Goal: Complete application form

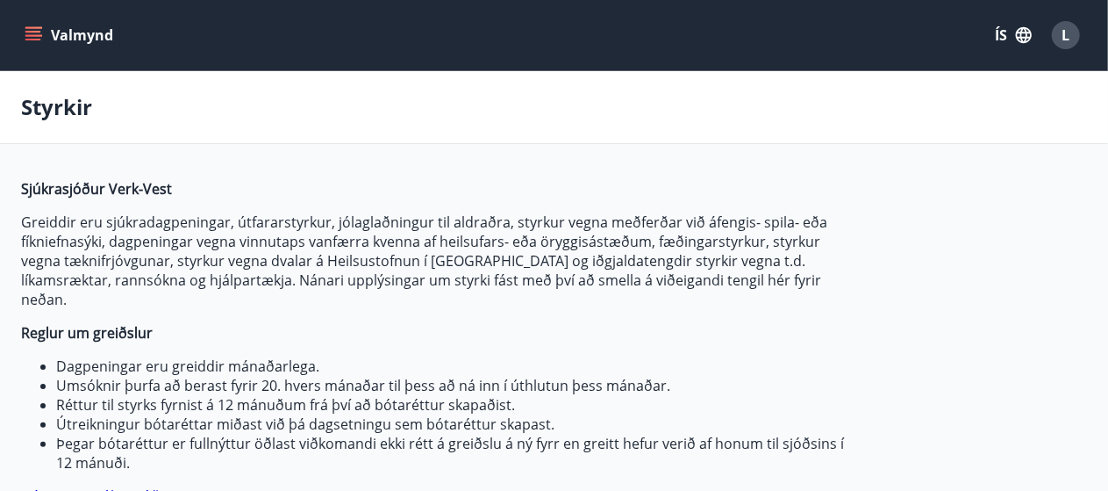
type input "***"
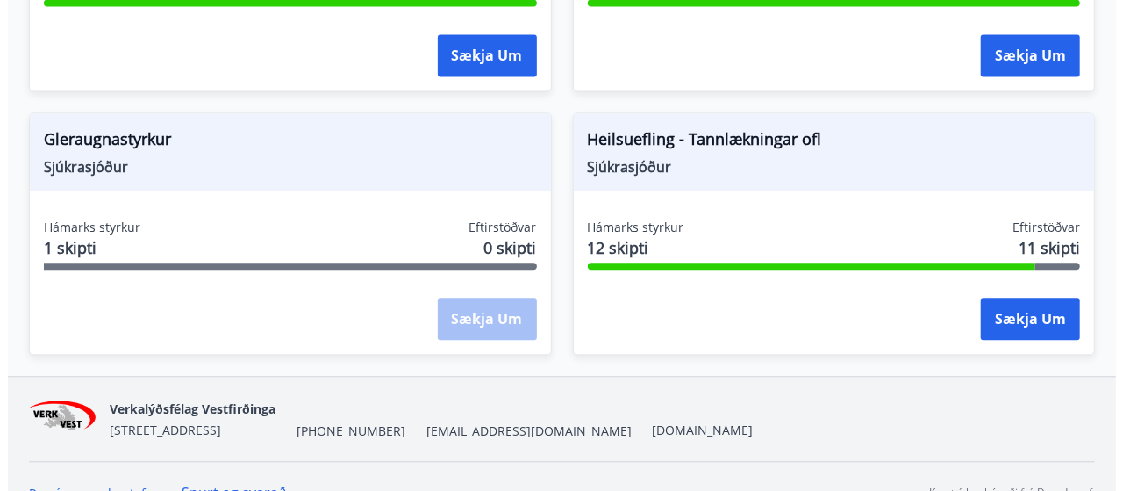
scroll to position [1926, 0]
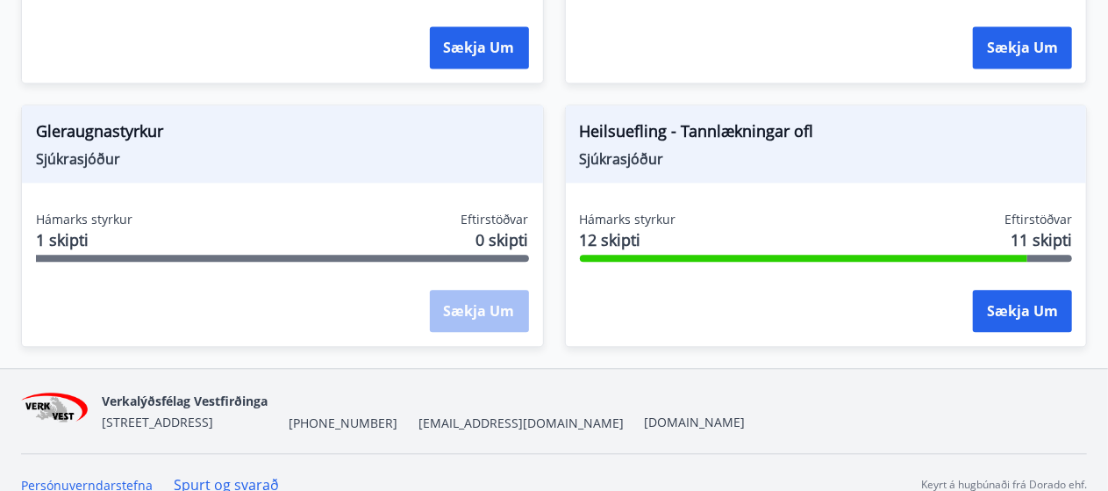
click at [783, 123] on span "Heilsuefling - Tannlækningar ofl" at bounding box center [826, 134] width 493 height 30
click at [1013, 290] on button "Sækja um" at bounding box center [1022, 311] width 99 height 42
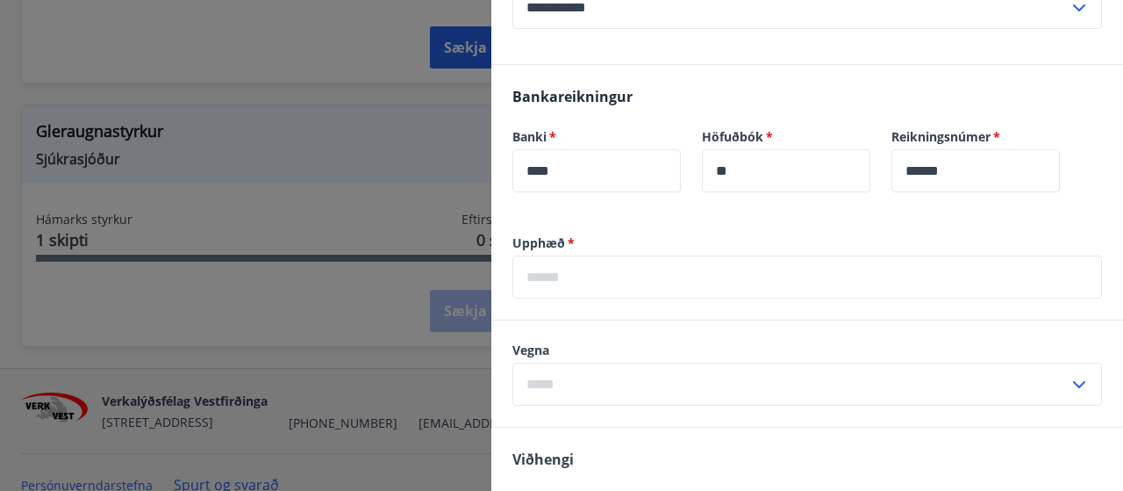
scroll to position [1141, 0]
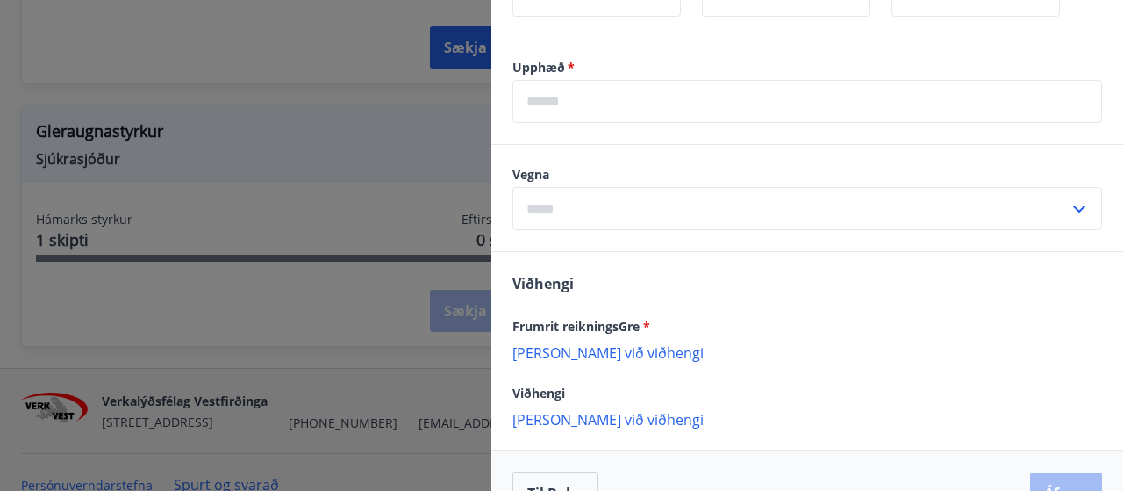
click at [929, 211] on input "text" at bounding box center [791, 208] width 556 height 43
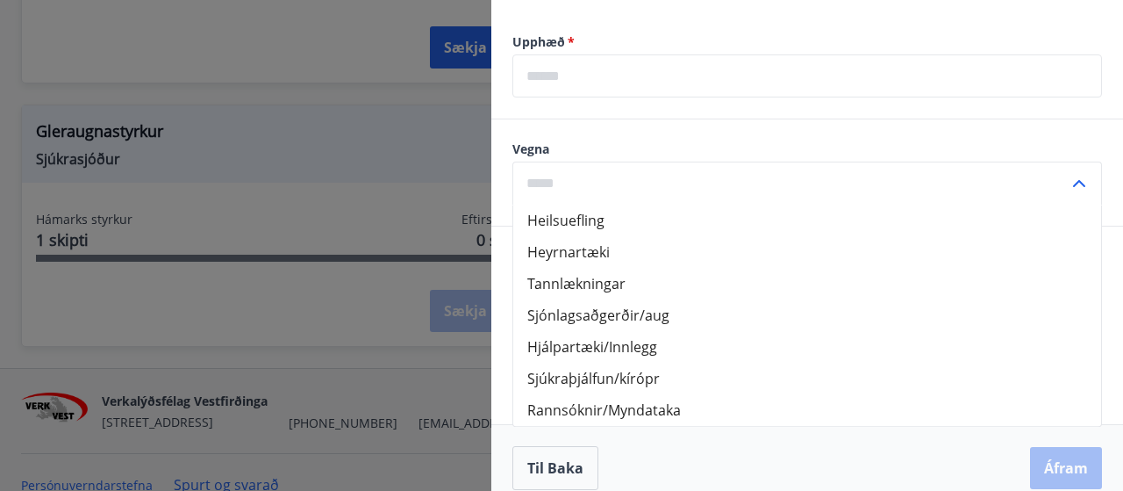
scroll to position [1185, 0]
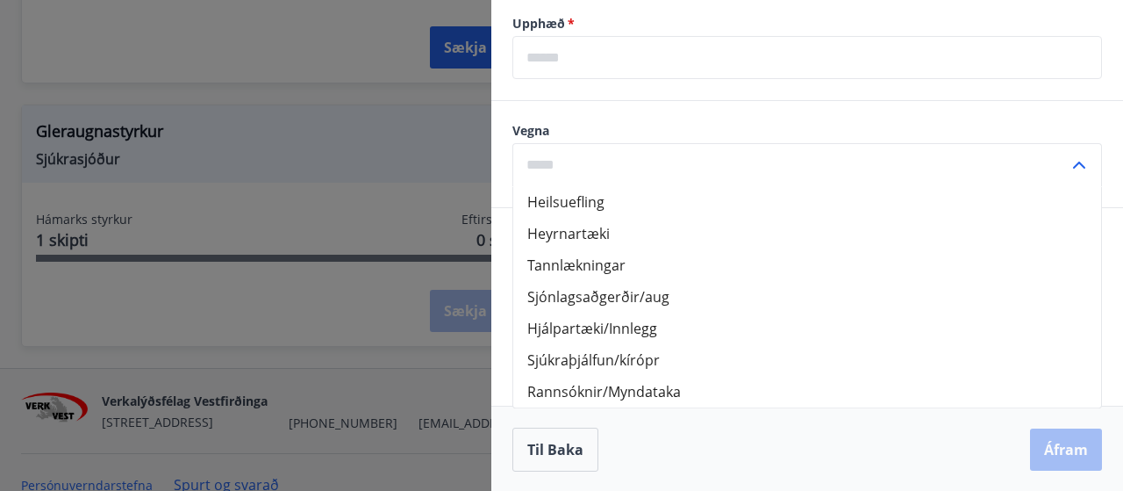
click at [606, 262] on li "Tannlækningar" at bounding box center [807, 265] width 588 height 32
type input "**********"
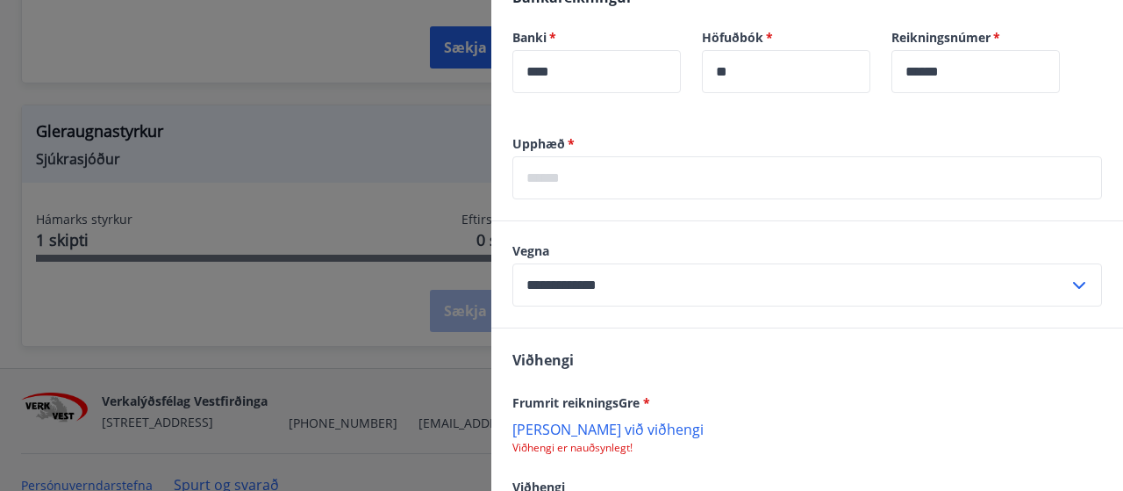
scroll to position [1009, 0]
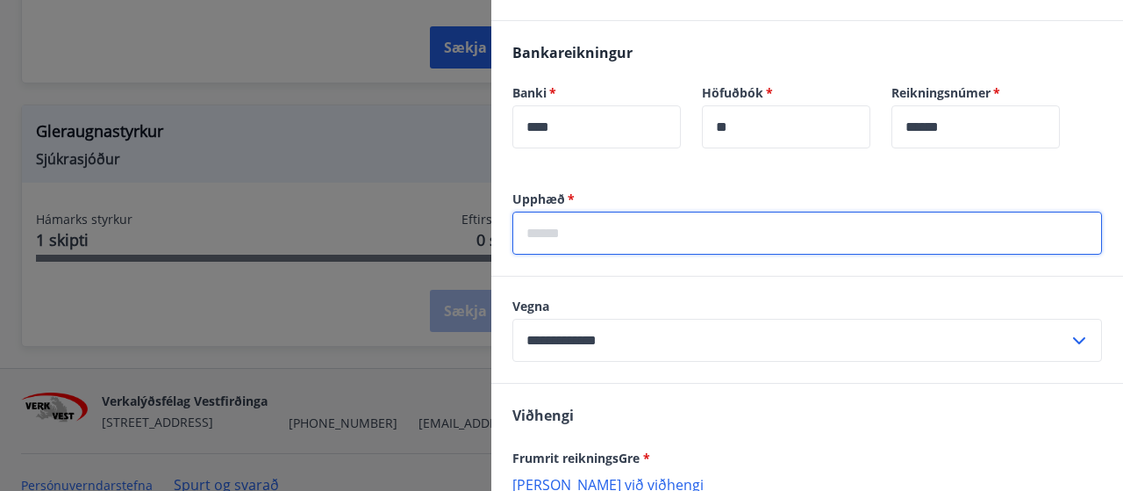
click at [809, 236] on input "text" at bounding box center [808, 232] width 590 height 43
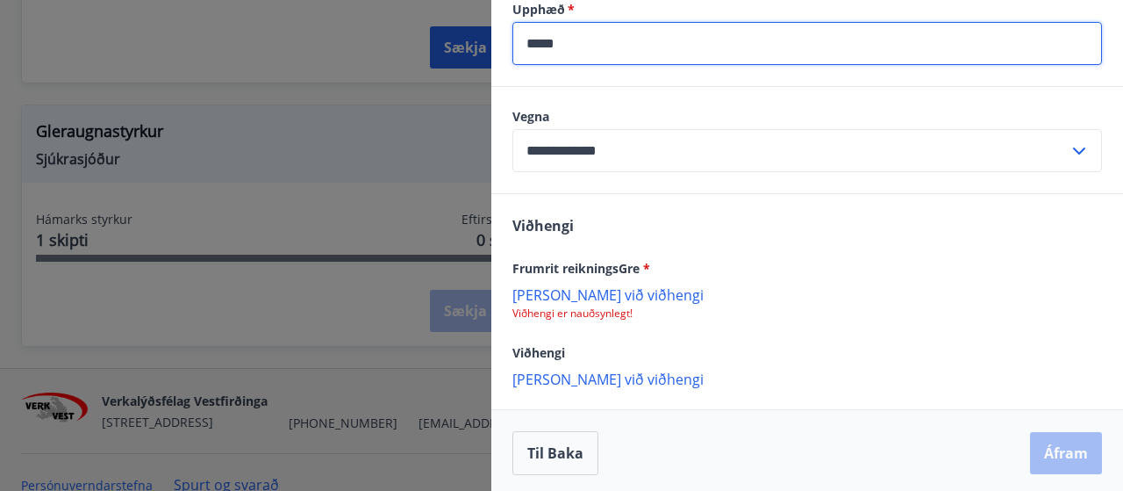
scroll to position [1202, 0]
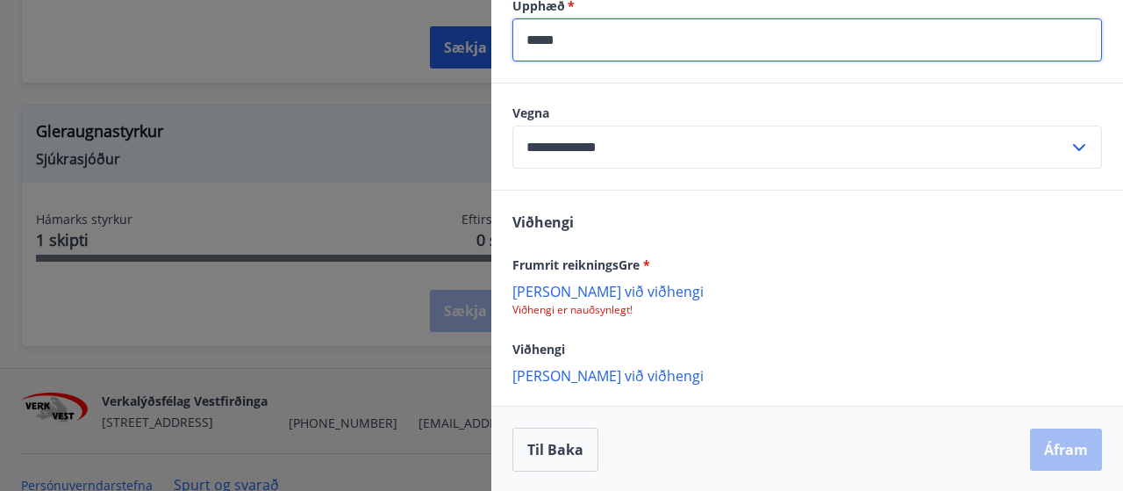
type input "*****"
click at [577, 444] on button "Til baka" at bounding box center [556, 449] width 86 height 44
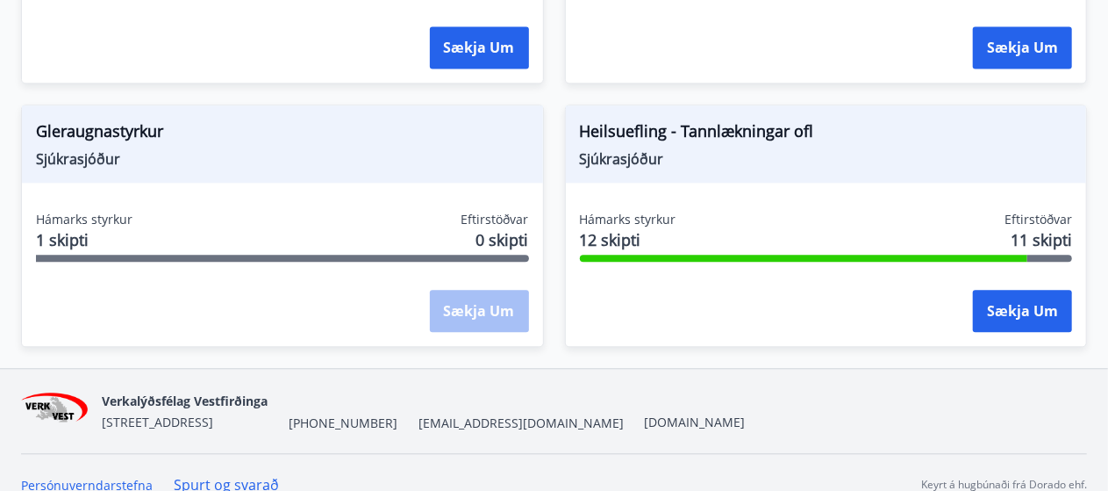
scroll to position [0, 0]
click at [804, 148] on div "Heilsuefling - Tannlækningar ofl Sjúkrasjóður" at bounding box center [826, 143] width 521 height 77
click at [746, 119] on span "Heilsuefling - Tannlækningar ofl" at bounding box center [826, 134] width 493 height 30
drag, startPoint x: 735, startPoint y: 120, endPoint x: 613, endPoint y: 127, distance: 123.1
click at [734, 120] on span "Heilsuefling - Tannlækningar ofl" at bounding box center [826, 134] width 493 height 30
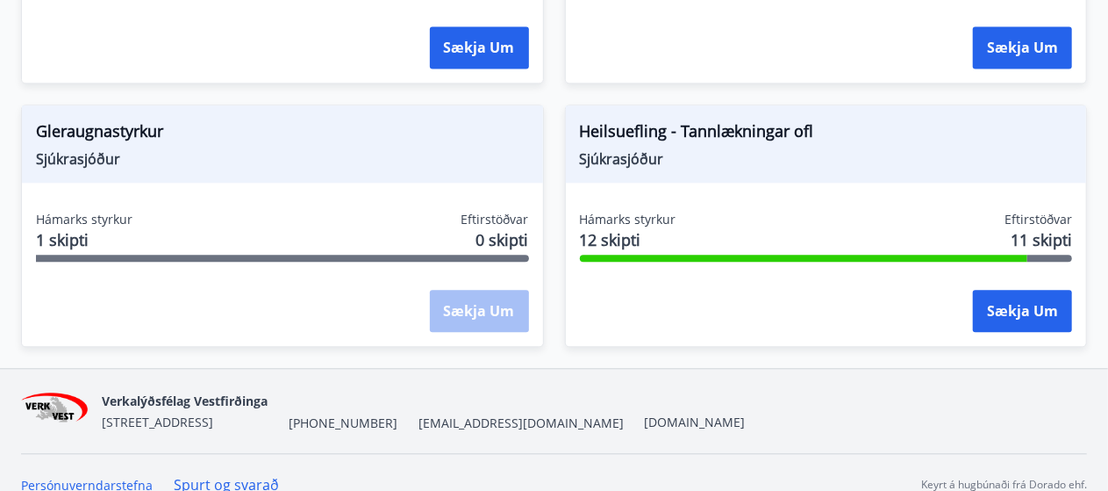
click at [607, 149] on span "Sjúkrasjóður" at bounding box center [826, 158] width 493 height 19
click at [620, 211] on span "Hámarks styrkur" at bounding box center [628, 220] width 97 height 18
click at [635, 247] on div "Hámarks styrkur 12 skipti Eftirstöðvar 11 skipti Sækja um" at bounding box center [826, 275] width 521 height 128
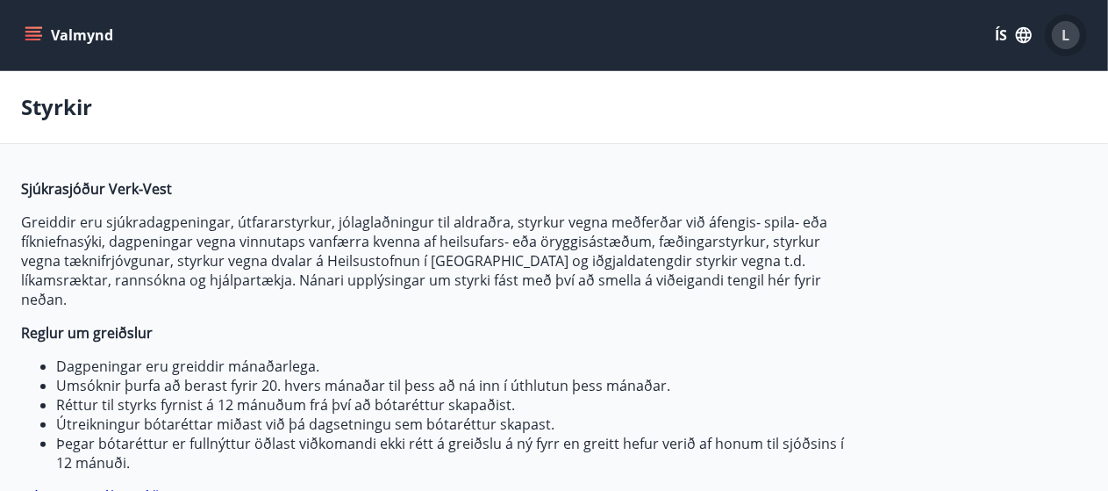
click at [1072, 38] on div "L" at bounding box center [1066, 35] width 28 height 28
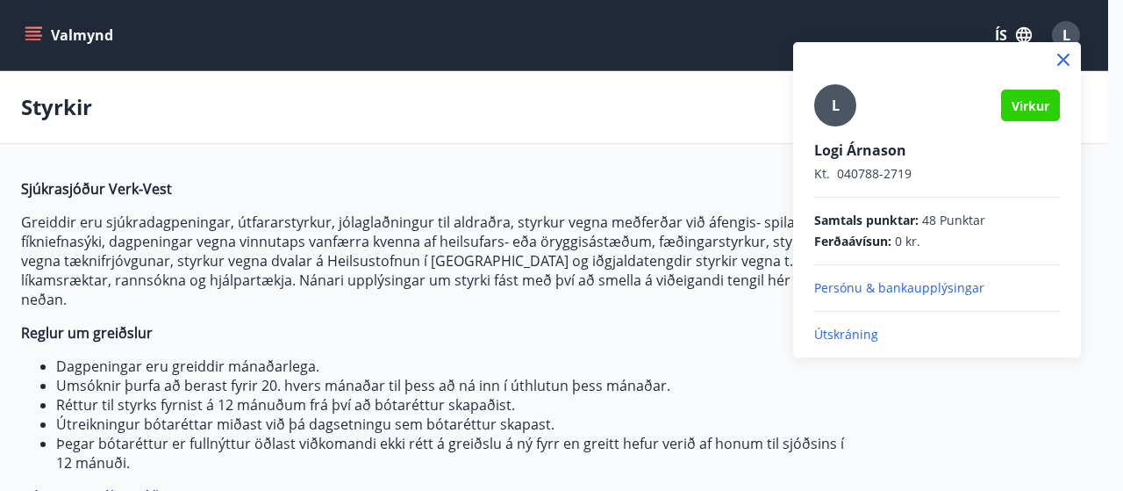
click at [950, 285] on p "Persónu & bankaupplýsingar" at bounding box center [937, 288] width 246 height 18
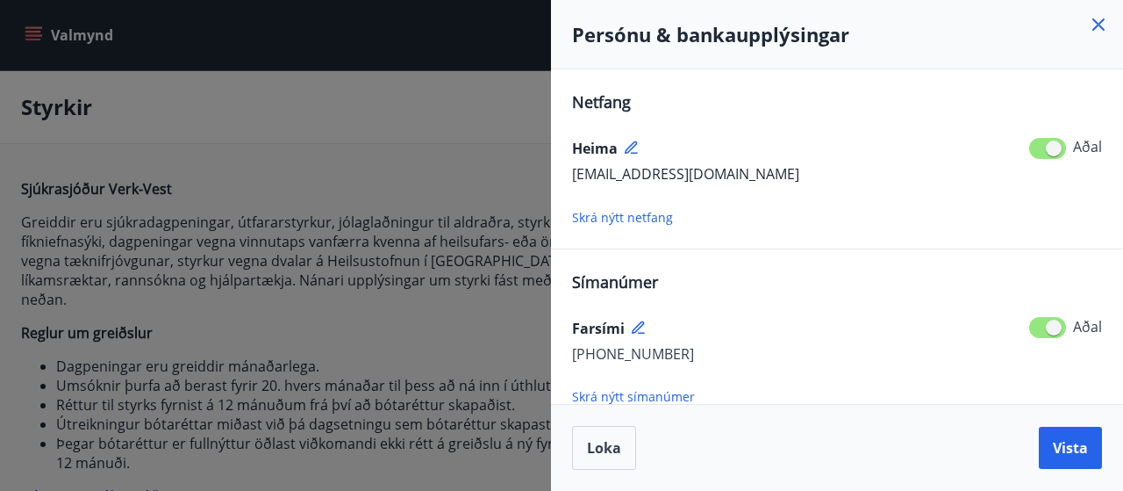
click at [1102, 25] on icon at bounding box center [1098, 24] width 21 height 21
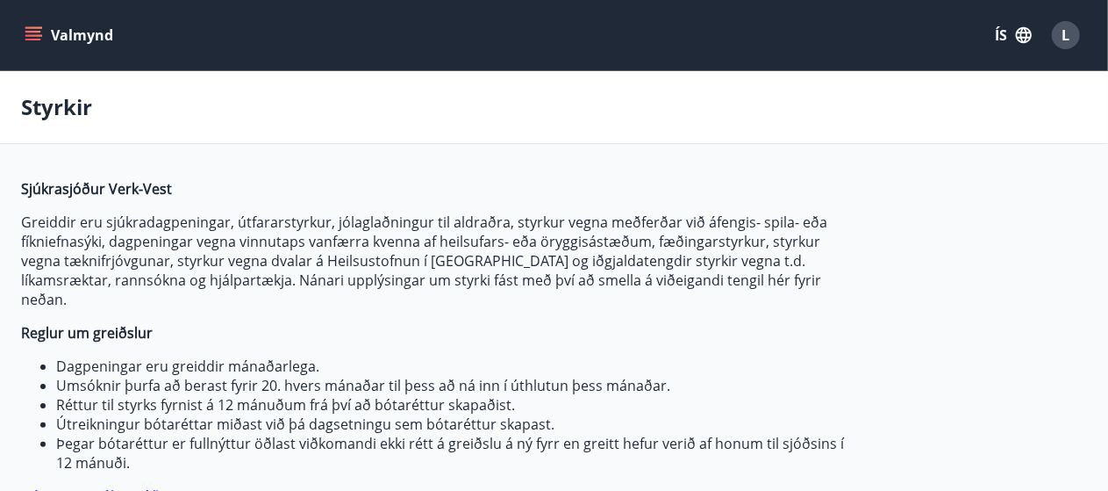
click at [33, 34] on icon "menu" at bounding box center [34, 35] width 18 height 18
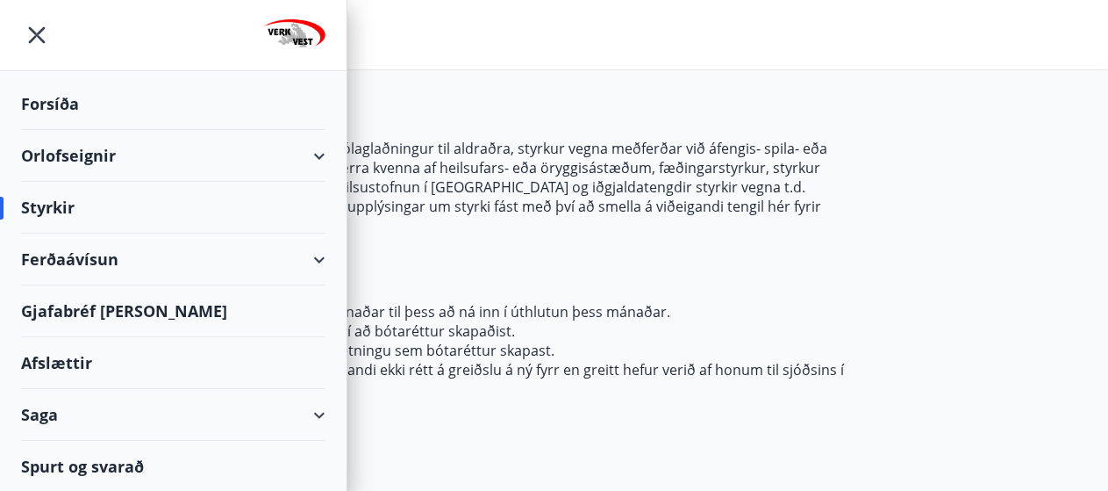
scroll to position [176, 0]
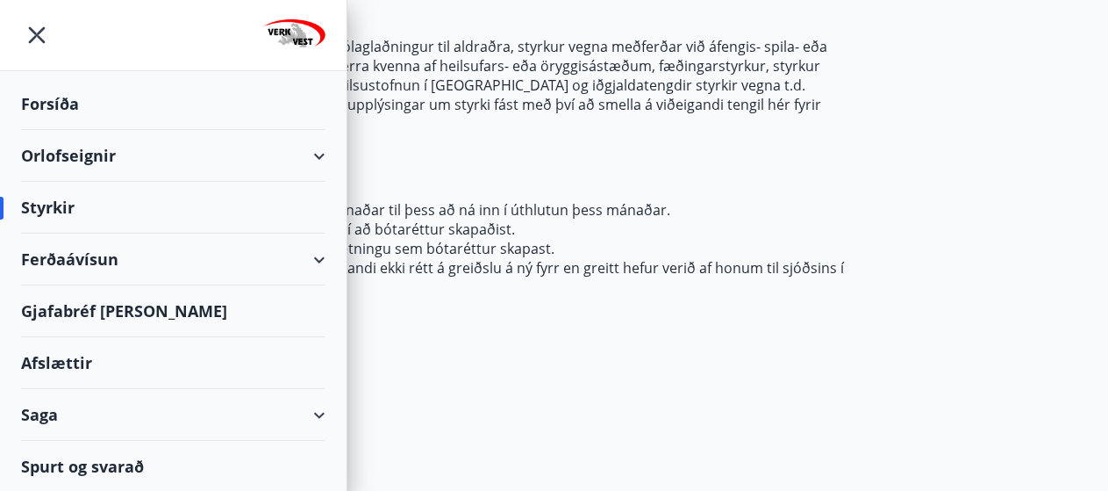
click at [70, 362] on div "Afslættir" at bounding box center [173, 363] width 305 height 52
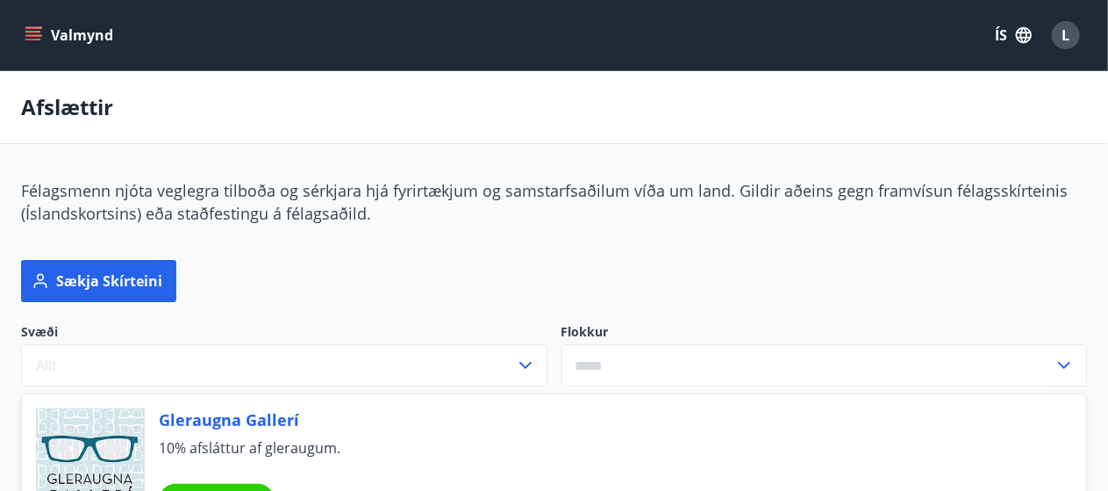
click at [30, 38] on icon "menu" at bounding box center [34, 35] width 18 height 18
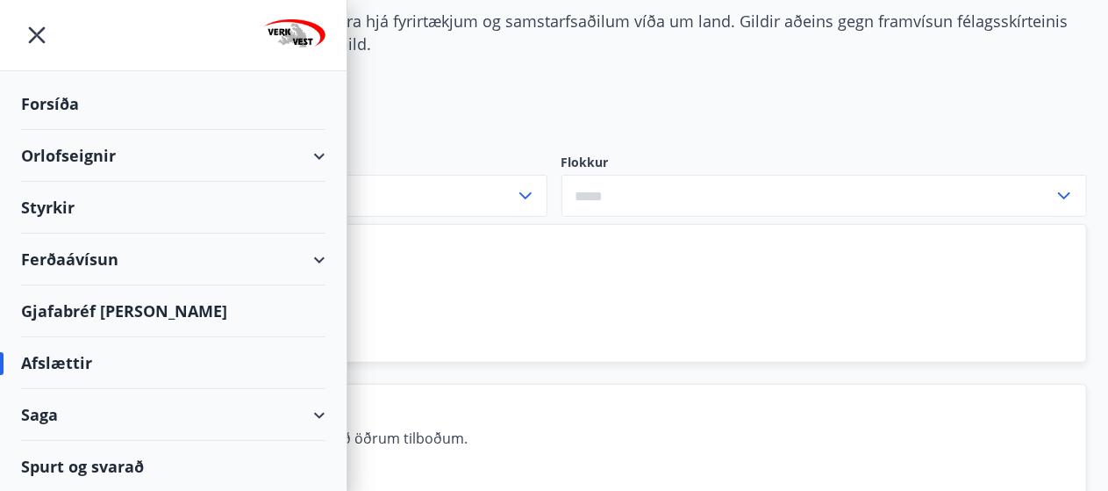
scroll to position [176, 0]
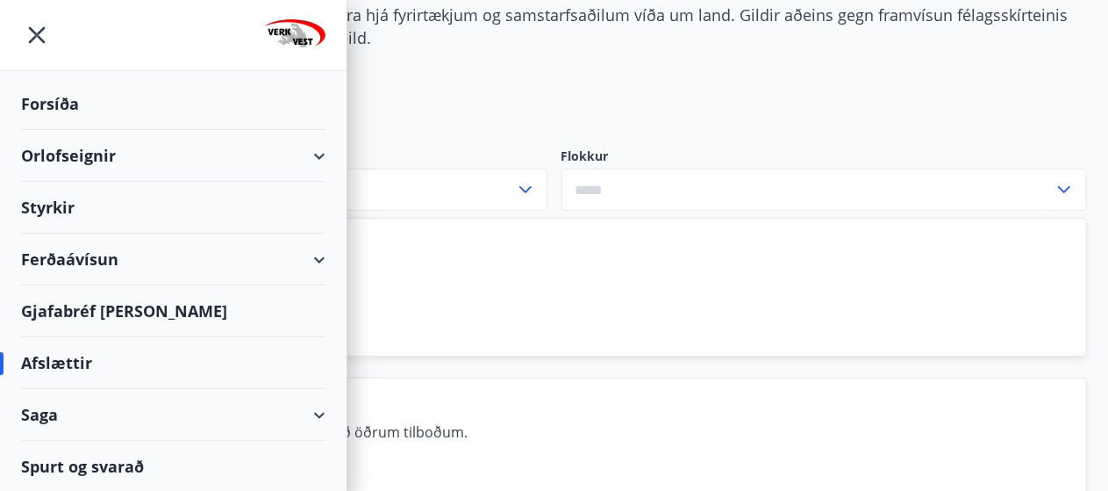
click at [65, 130] on div "Styrkir" at bounding box center [173, 104] width 305 height 52
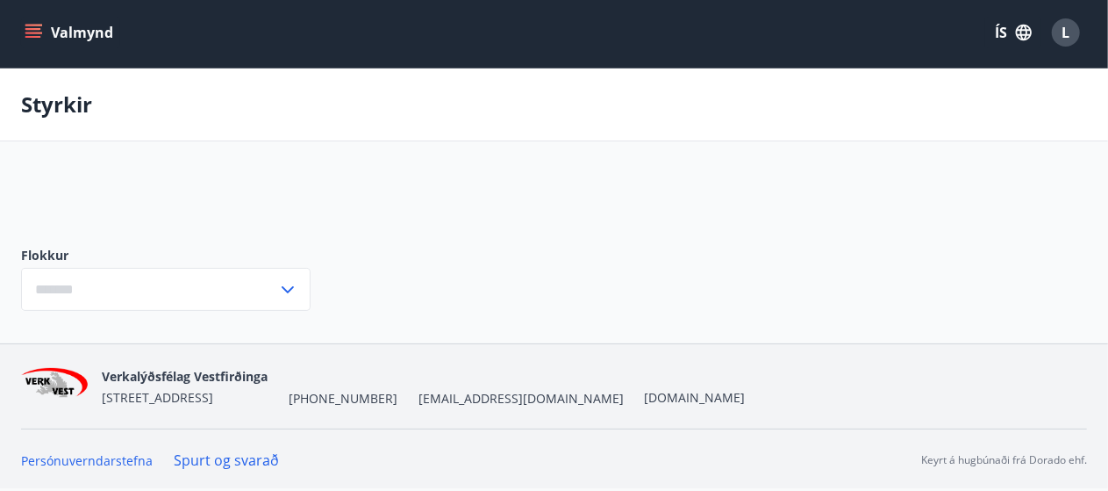
scroll to position [2, 0]
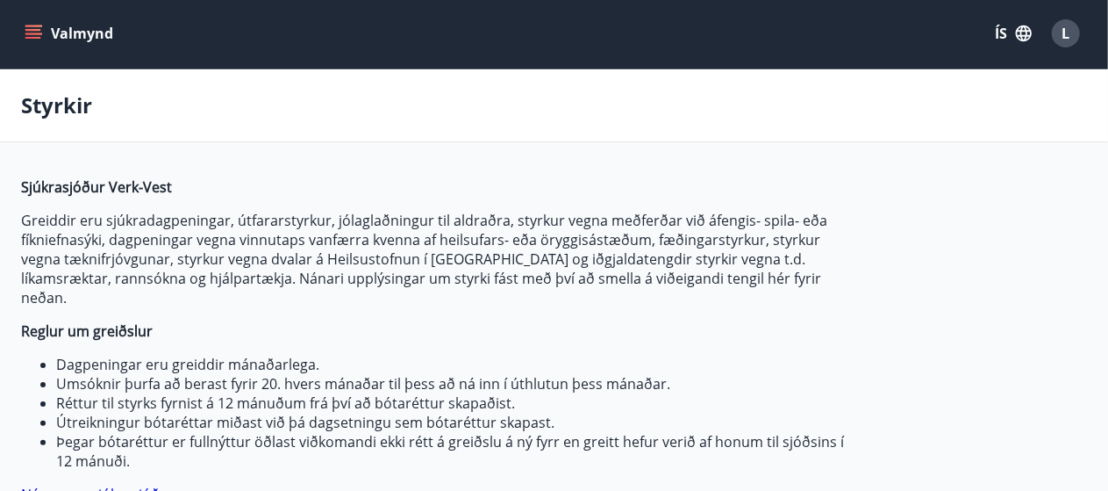
type input "***"
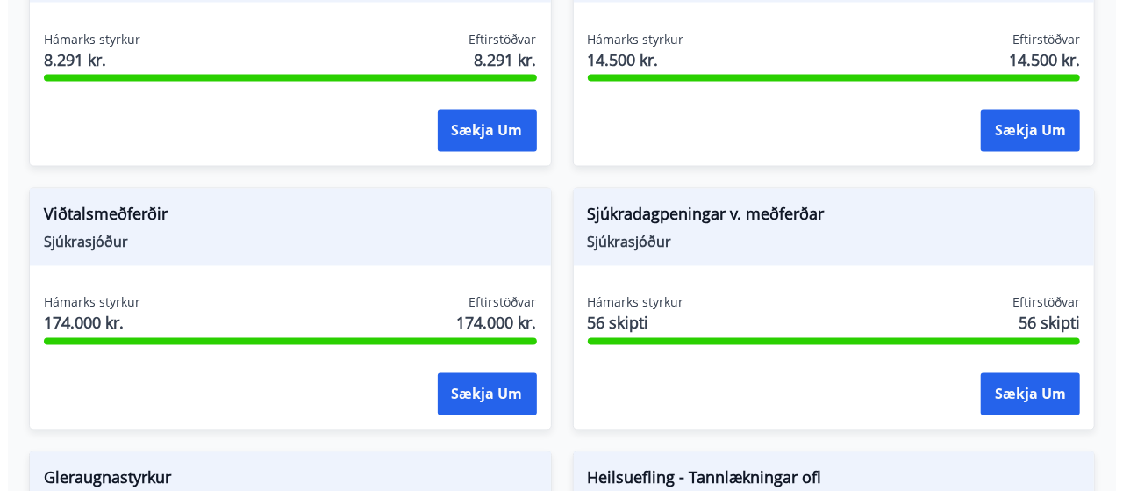
scroll to position [1926, 0]
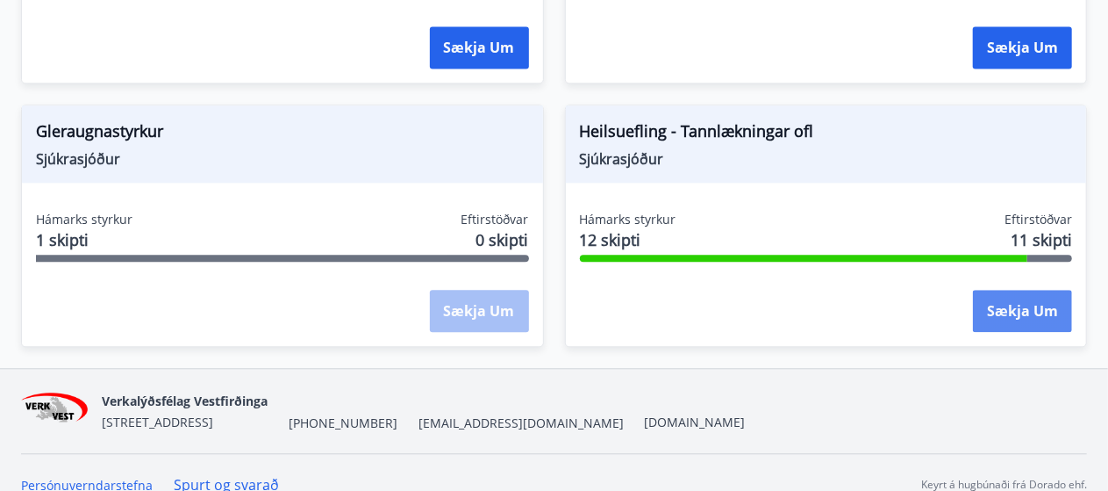
click at [1008, 290] on button "Sækja um" at bounding box center [1022, 311] width 99 height 42
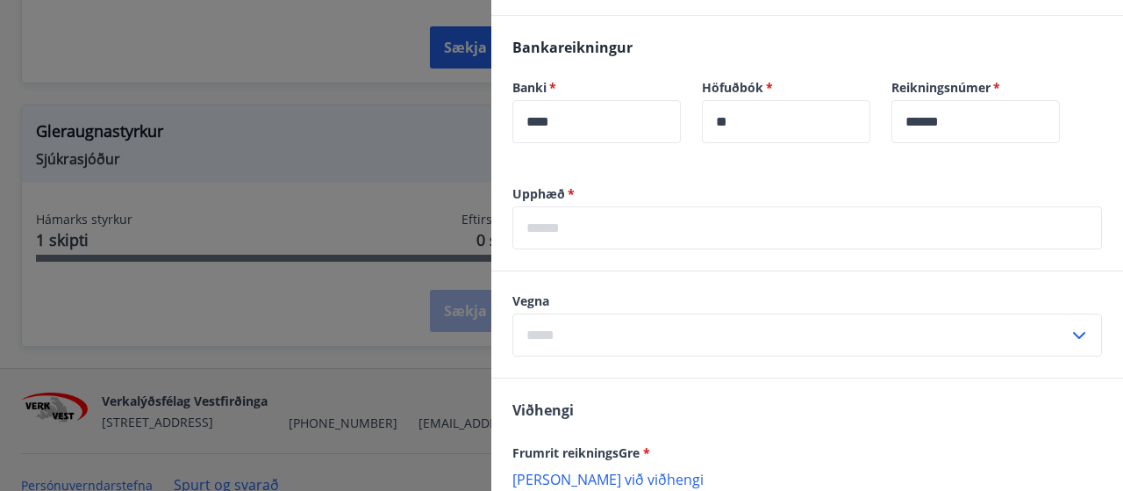
scroll to position [1053, 0]
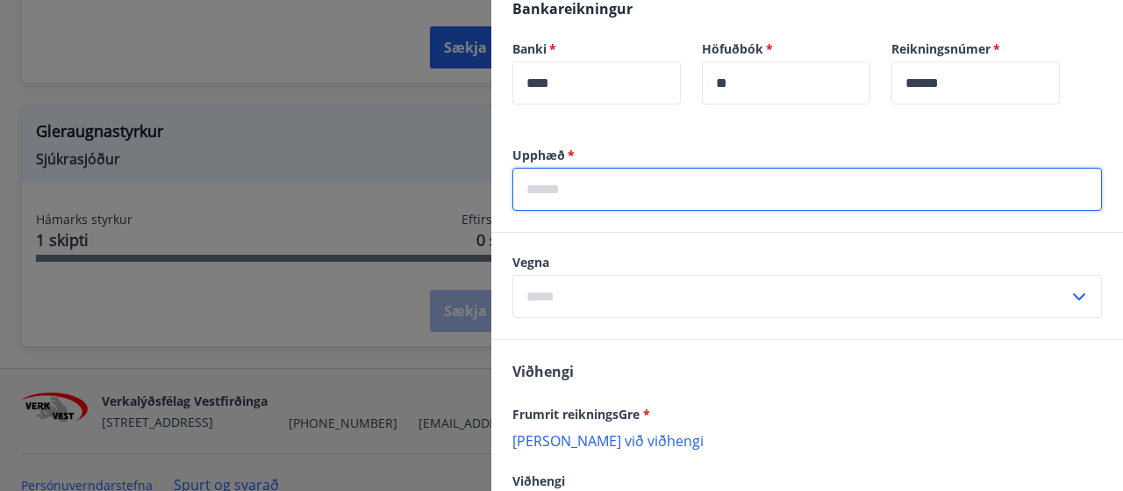
click at [647, 189] on input "text" at bounding box center [808, 189] width 590 height 43
type input "*****"
click at [683, 293] on input "text" at bounding box center [791, 296] width 556 height 43
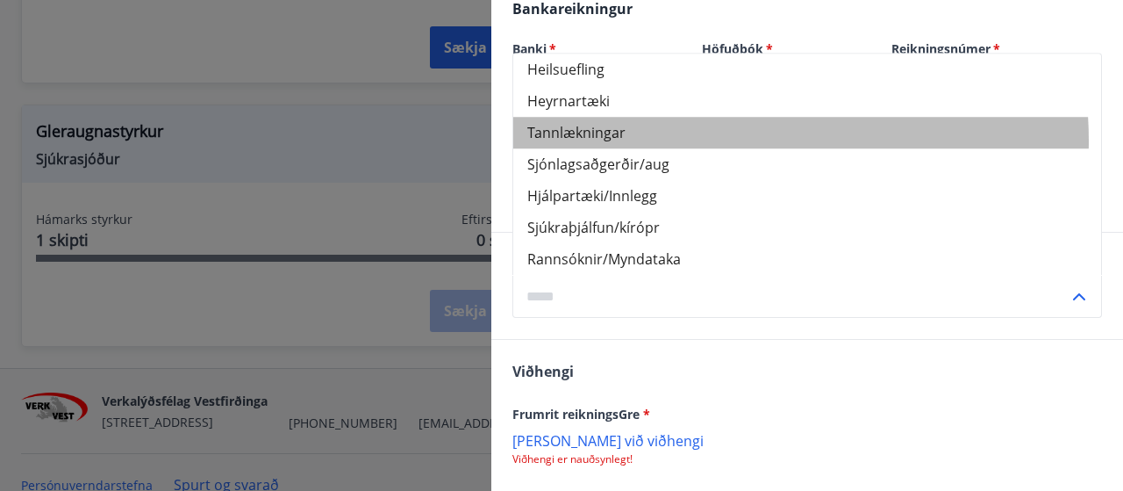
click at [709, 140] on li "Tannlækningar" at bounding box center [807, 133] width 588 height 32
type input "**********"
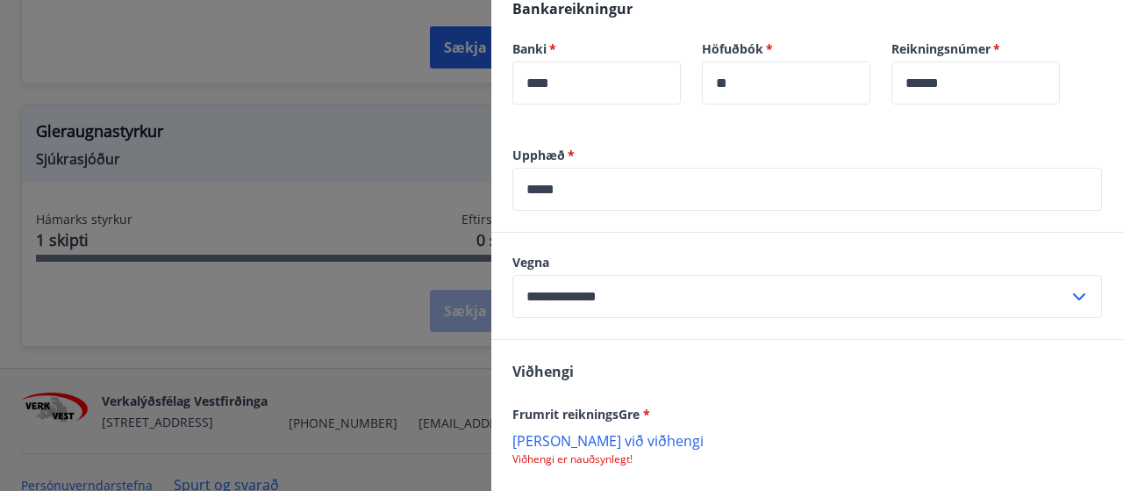
click at [791, 375] on div "Viðhengi Frumrit reikningsGre * Bæta við viðhengi Viðhengi er nauðsynlegt! Viðh…" at bounding box center [807, 447] width 632 height 214
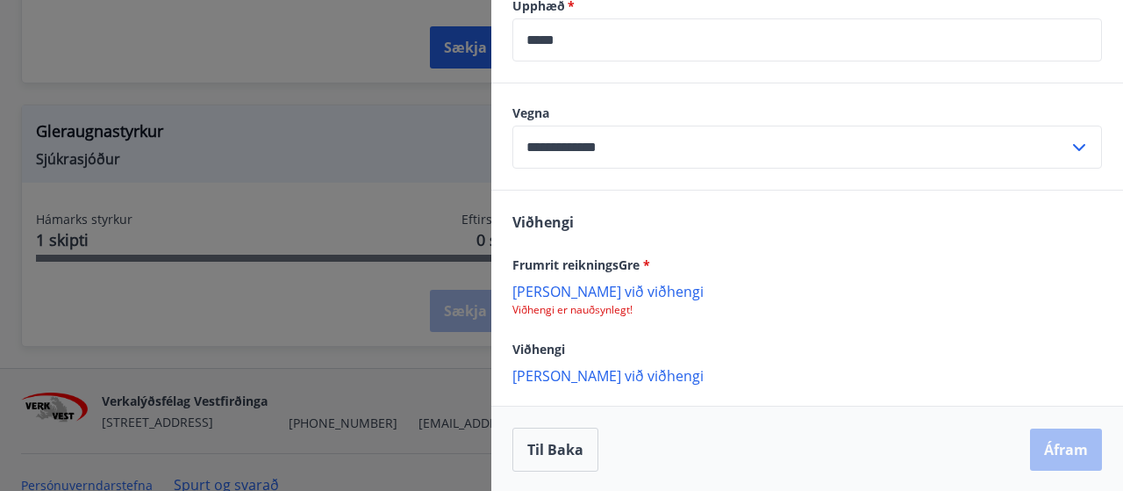
click at [670, 289] on p "Bæta við viðhengi" at bounding box center [808, 291] width 590 height 18
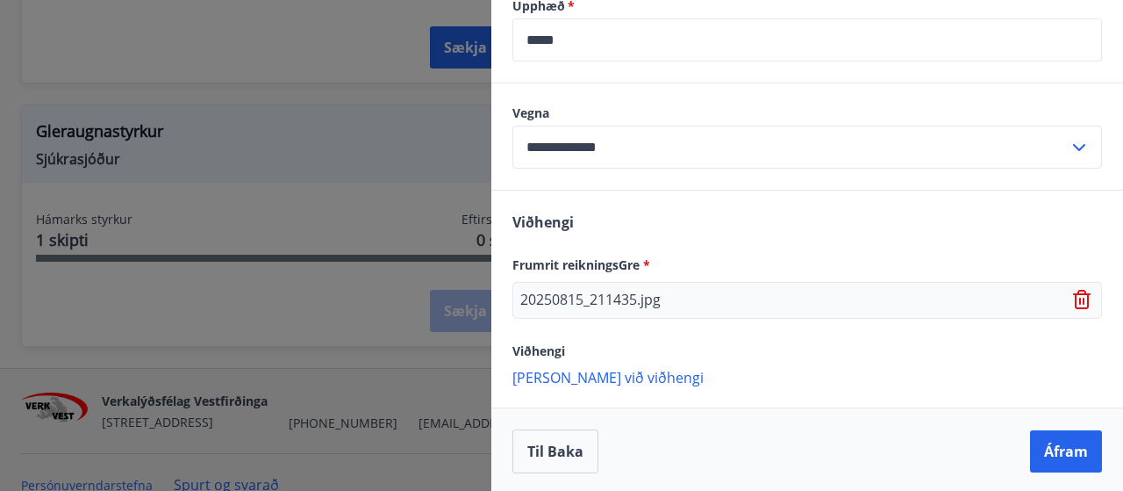
click at [579, 374] on p "Bæta við viðhengi" at bounding box center [808, 377] width 590 height 18
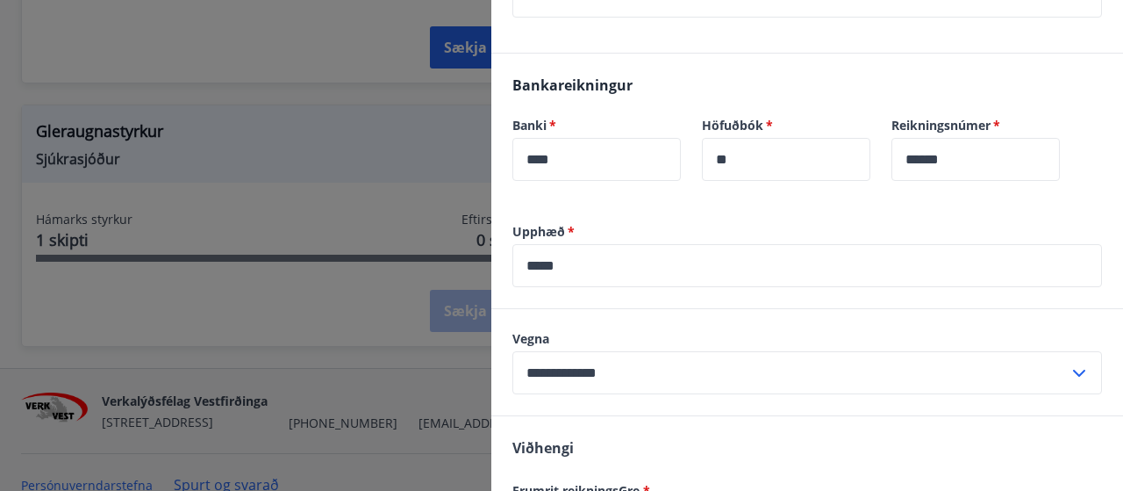
scroll to position [1240, 0]
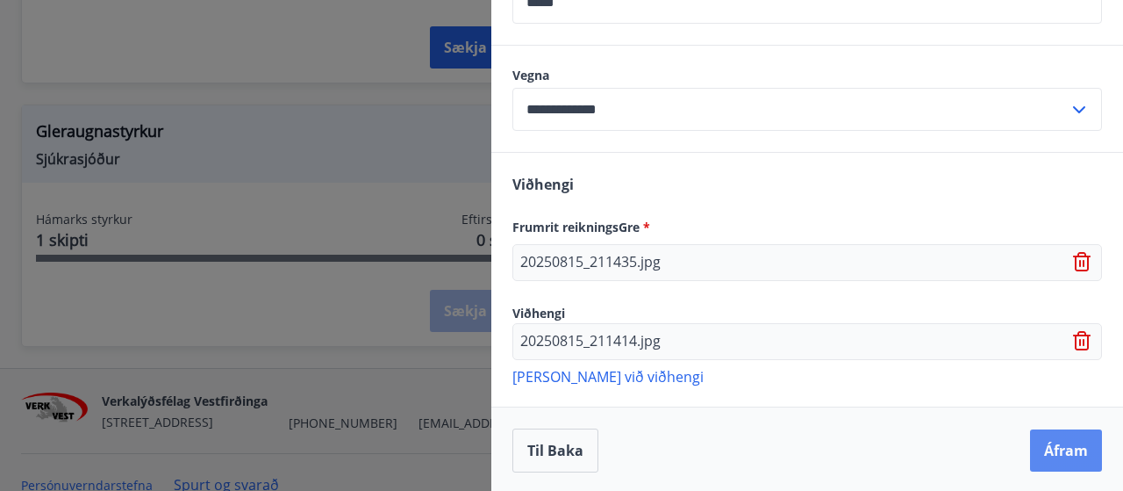
click at [1040, 438] on button "Áfram" at bounding box center [1066, 450] width 72 height 42
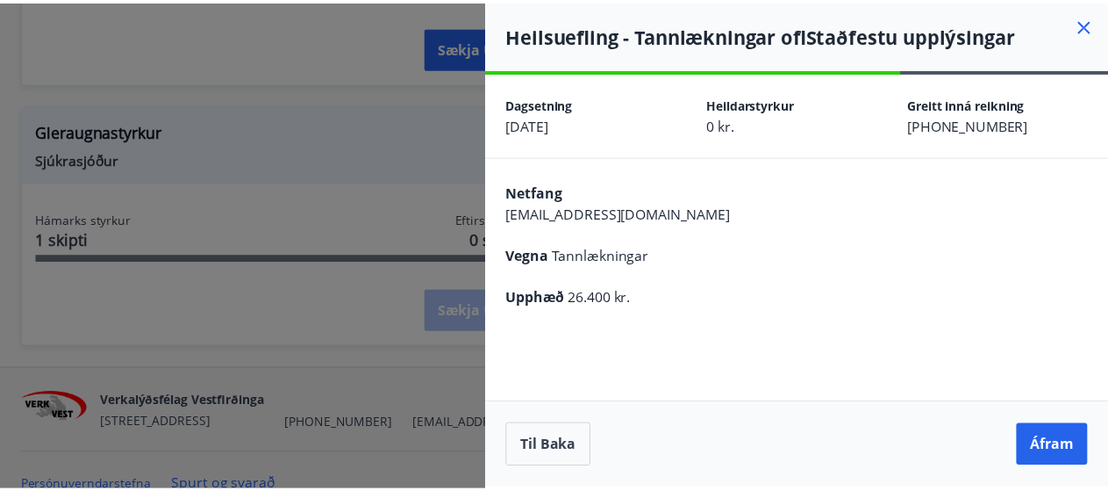
scroll to position [0, 0]
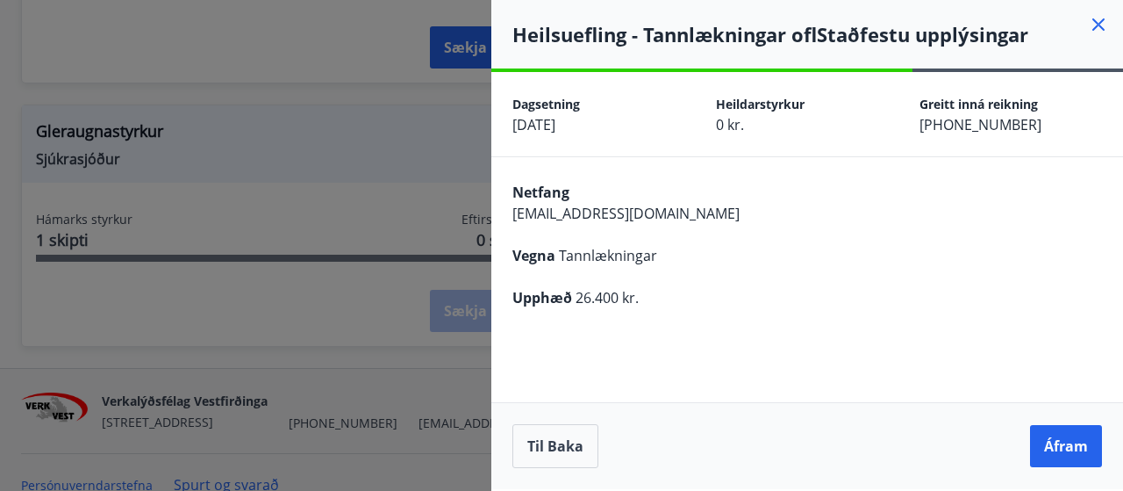
click at [563, 444] on button "Til baka" at bounding box center [556, 446] width 86 height 44
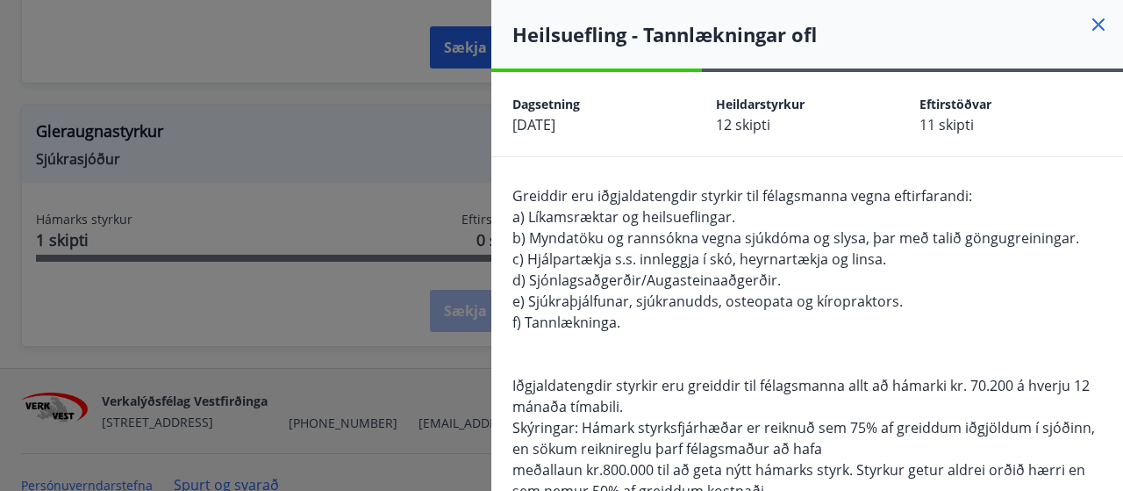
click at [1088, 25] on icon at bounding box center [1098, 24] width 21 height 21
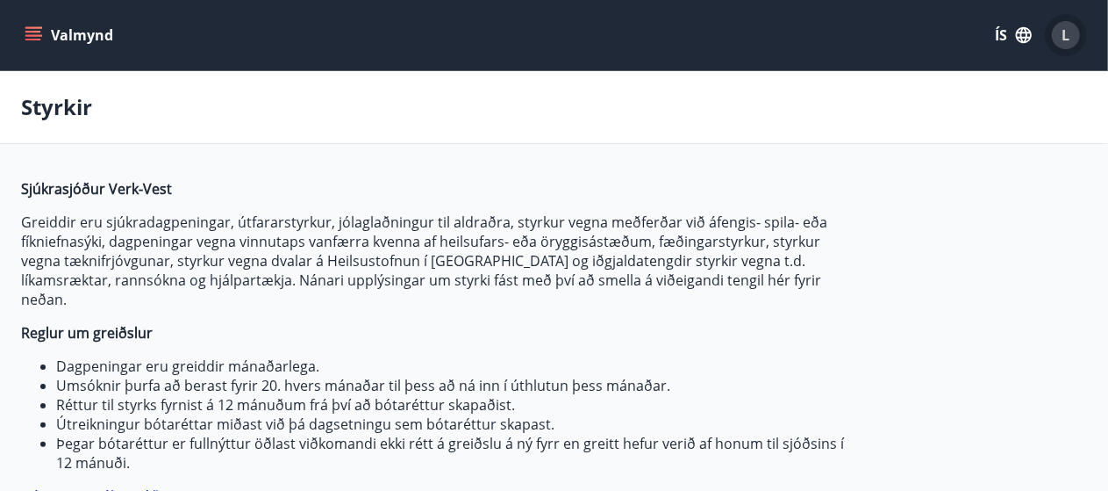
click at [1062, 39] on div "L" at bounding box center [1066, 35] width 28 height 28
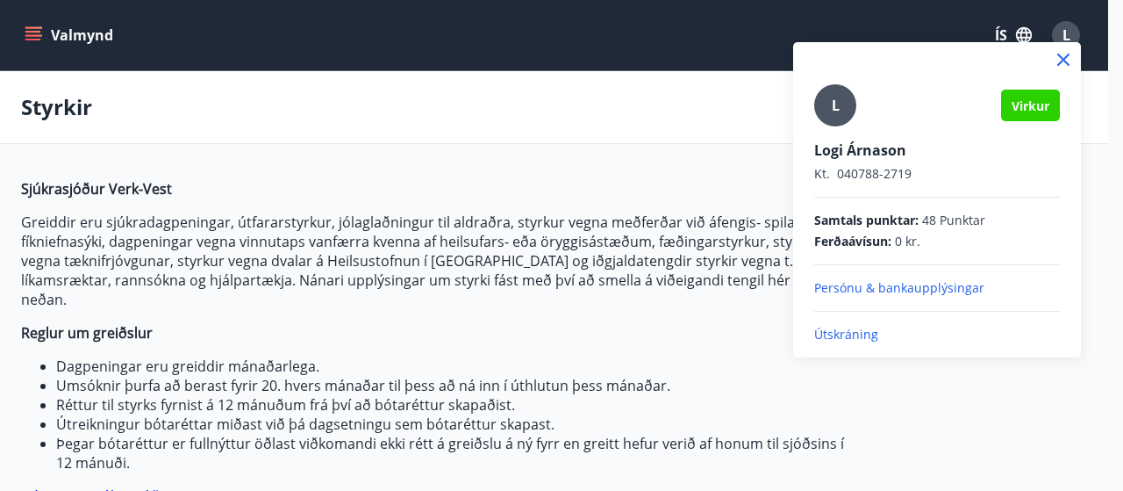
click at [898, 279] on p "Persónu & bankaupplýsingar" at bounding box center [937, 288] width 246 height 18
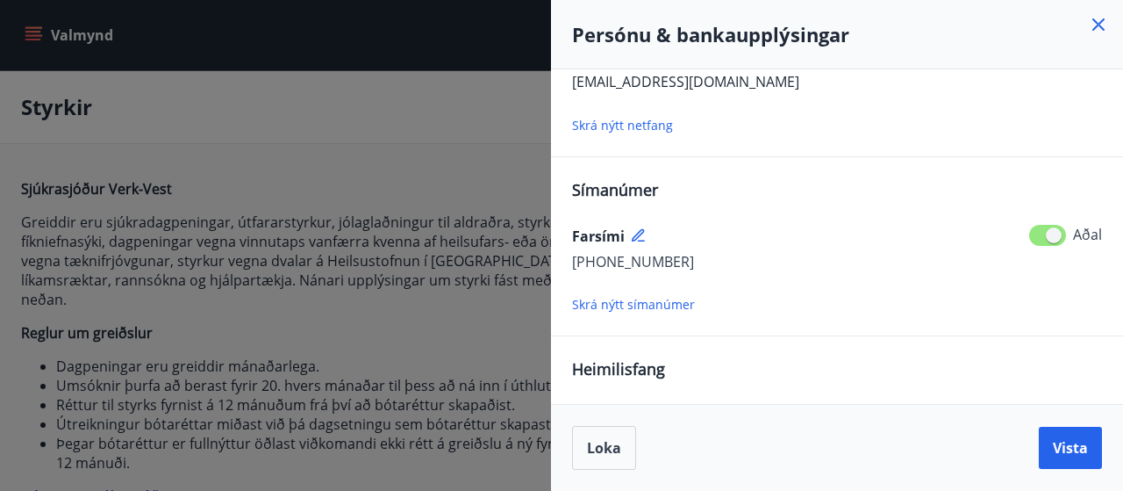
scroll to position [337, 0]
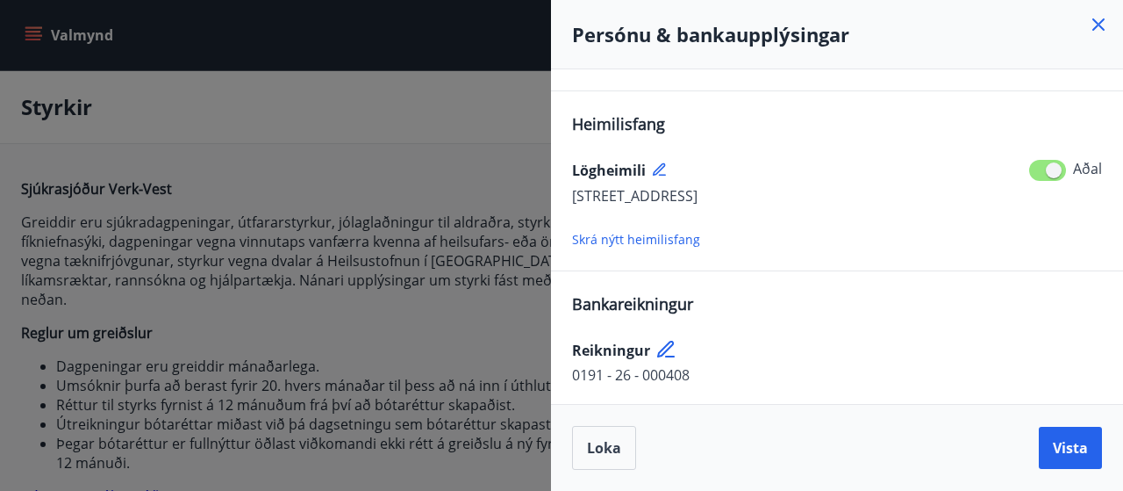
click at [668, 347] on icon at bounding box center [665, 348] width 17 height 17
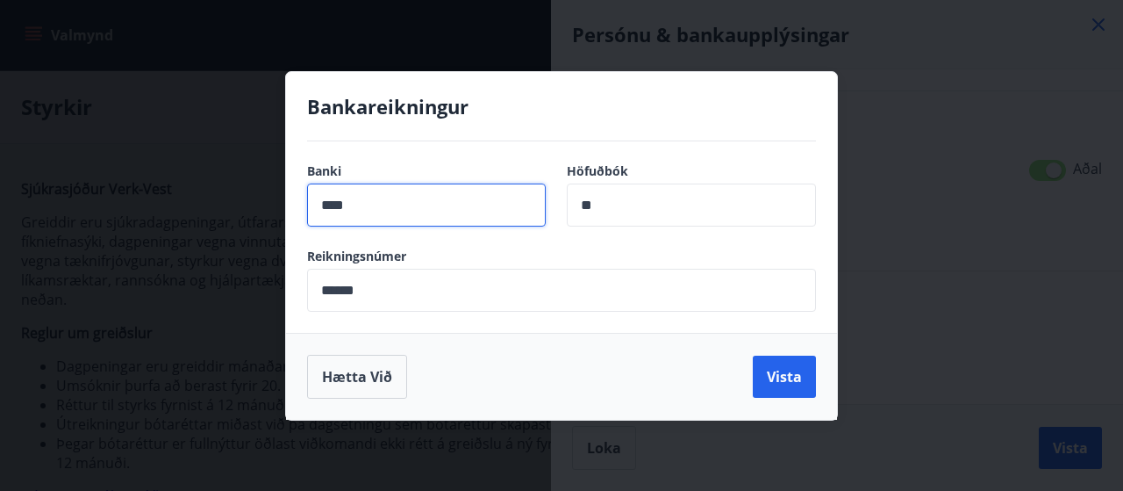
click at [430, 209] on input "****" at bounding box center [426, 204] width 239 height 43
type input "****"
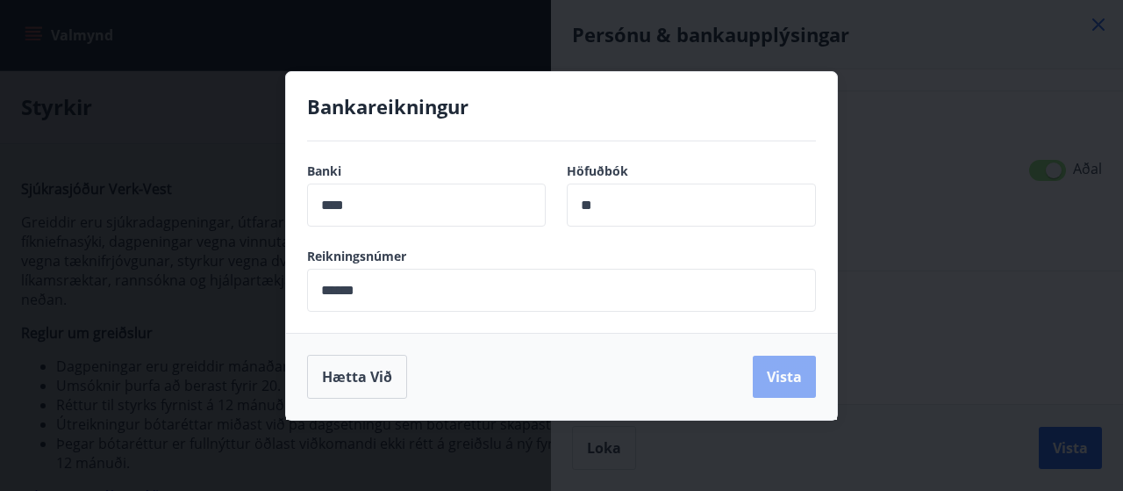
click at [800, 378] on button "Vista" at bounding box center [784, 376] width 63 height 42
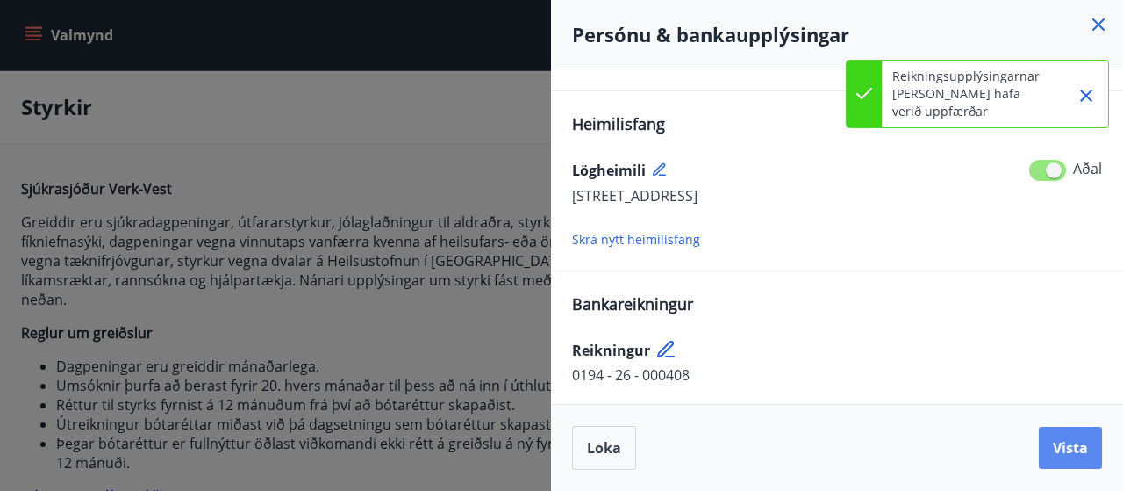
click at [1061, 445] on span "Vista" at bounding box center [1070, 447] width 35 height 19
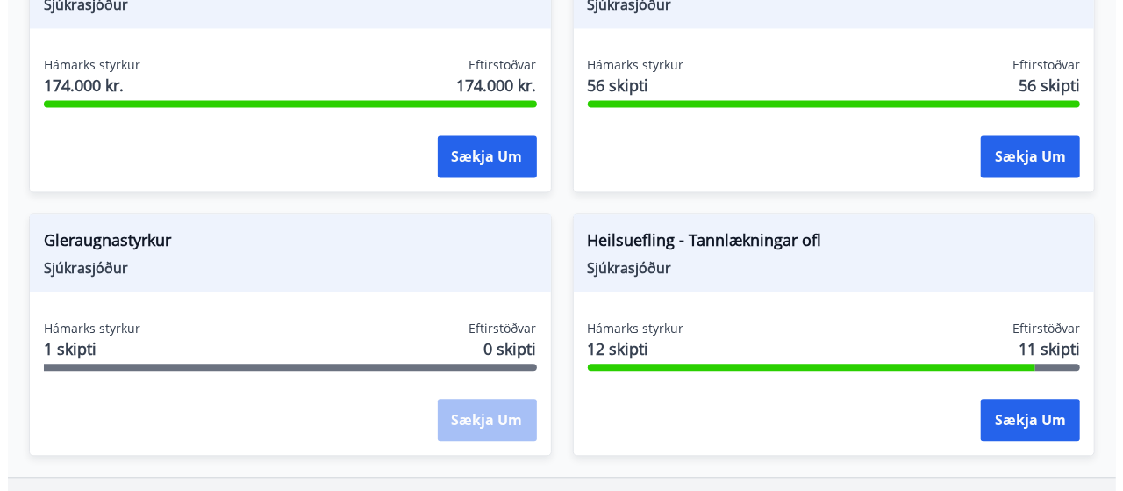
scroll to position [1926, 0]
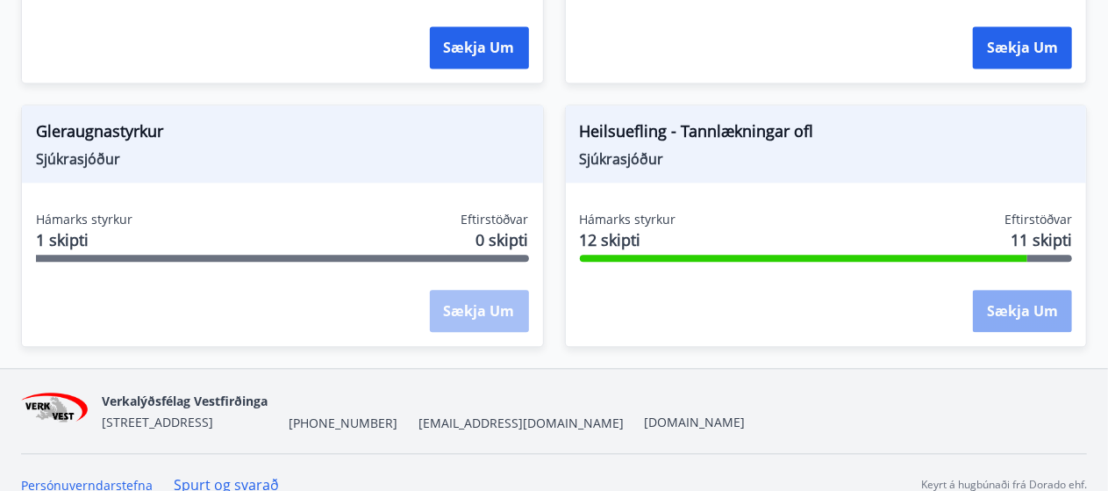
click at [1040, 293] on button "Sækja um" at bounding box center [1022, 311] width 99 height 42
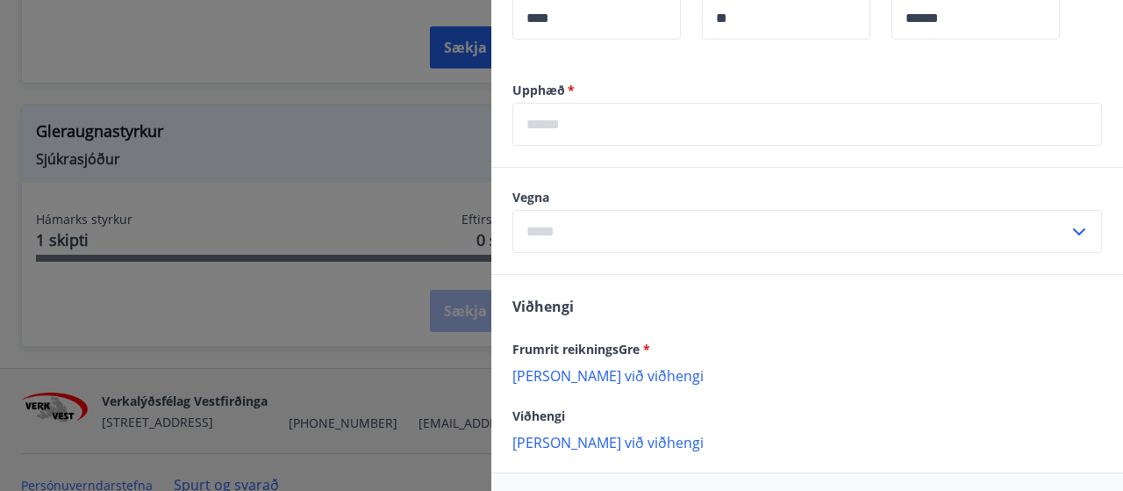
scroll to position [1141, 0]
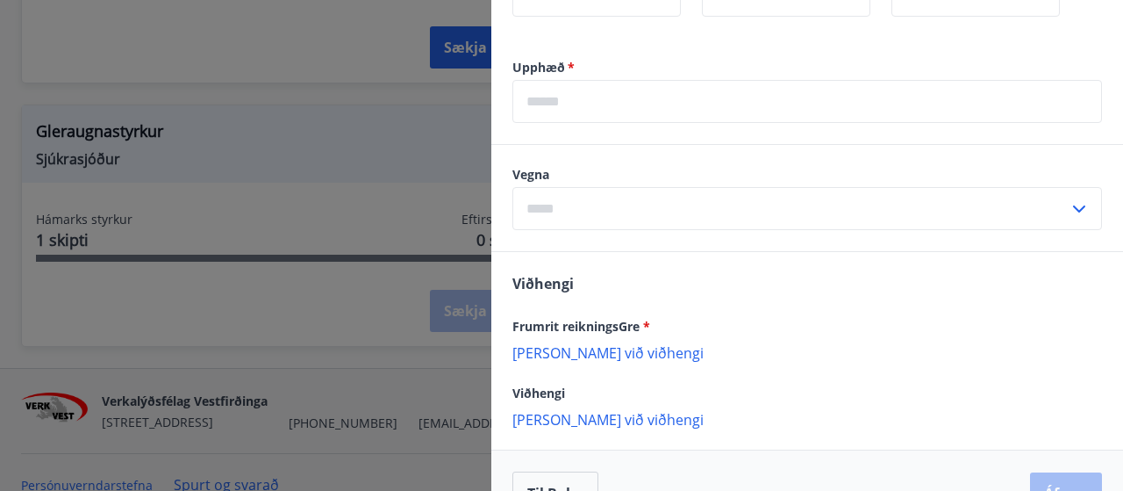
click at [653, 89] on input "text" at bounding box center [808, 101] width 590 height 43
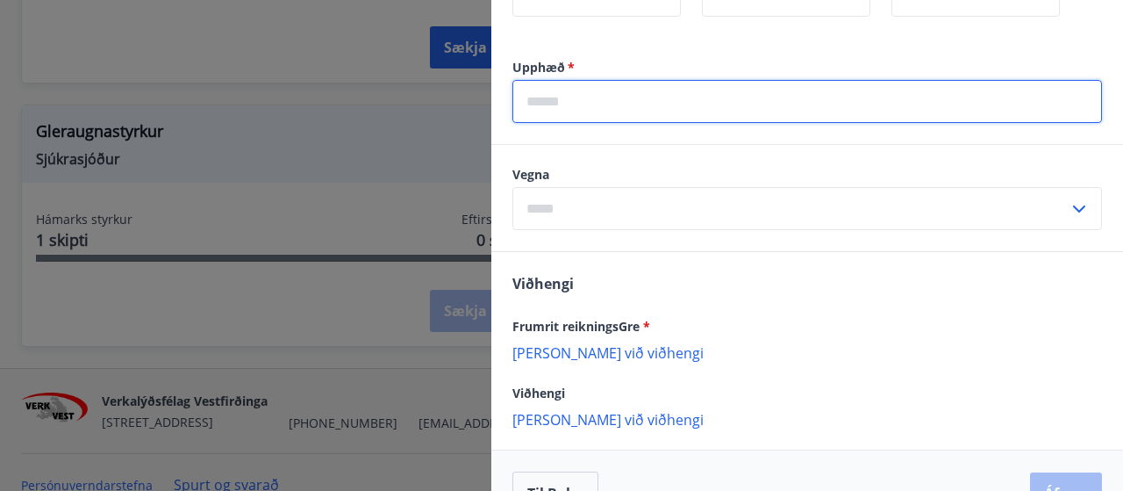
type input "*****"
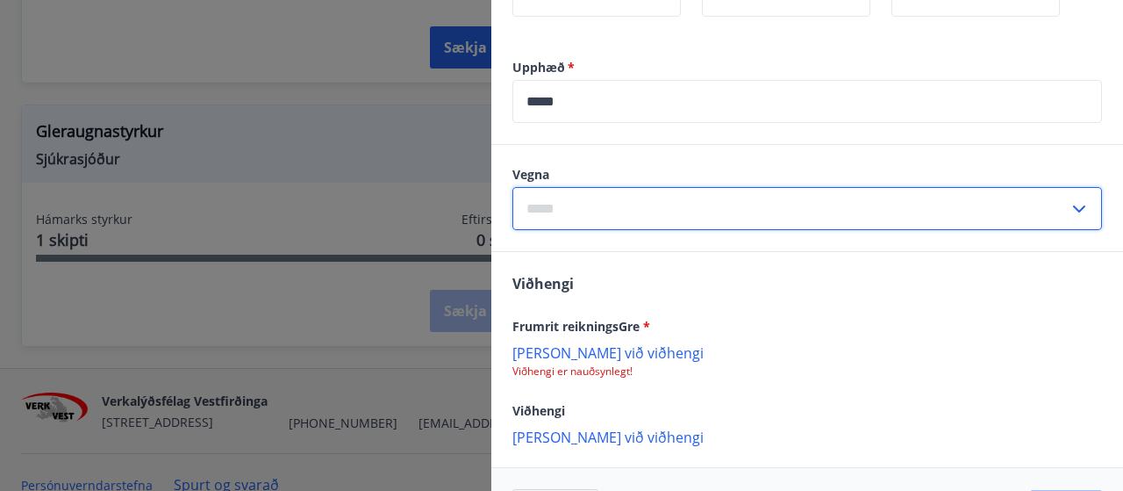
click at [670, 218] on input "text" at bounding box center [791, 208] width 556 height 43
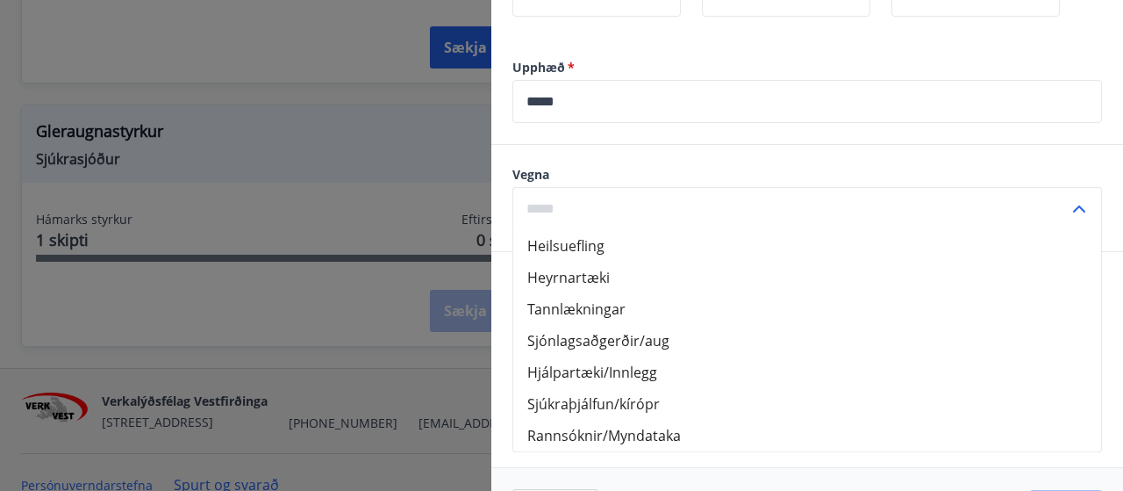
click at [699, 304] on li "Tannlækningar" at bounding box center [807, 309] width 588 height 32
type input "**********"
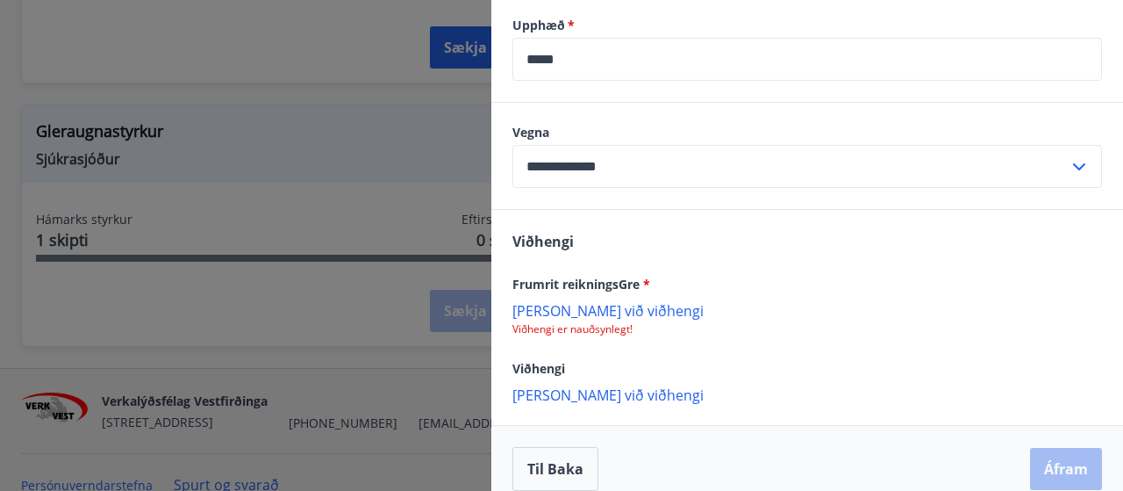
scroll to position [1202, 0]
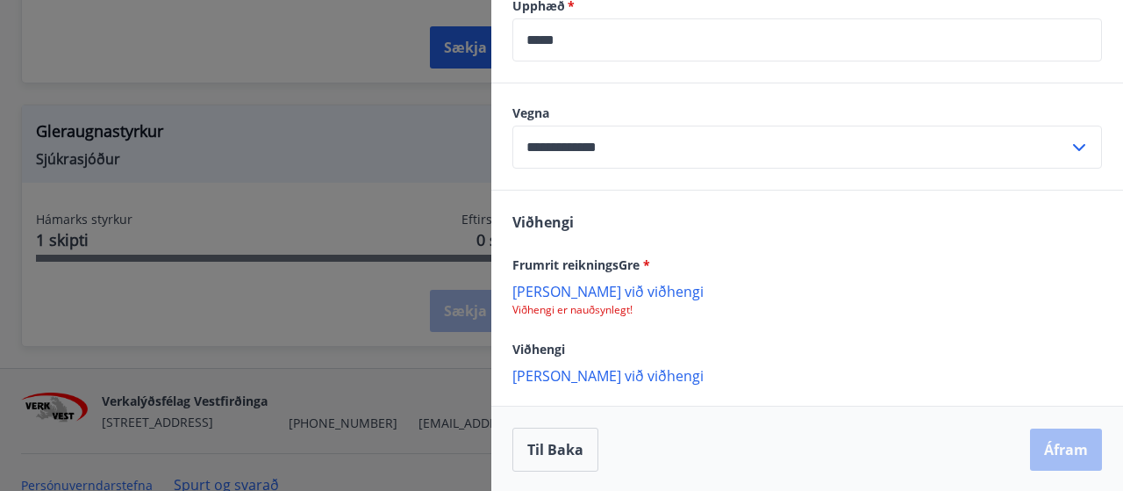
click at [607, 303] on p "Viðhengi er nauðsynlegt!" at bounding box center [808, 310] width 590 height 14
click at [608, 284] on p "Bæta við viðhengi" at bounding box center [808, 291] width 590 height 18
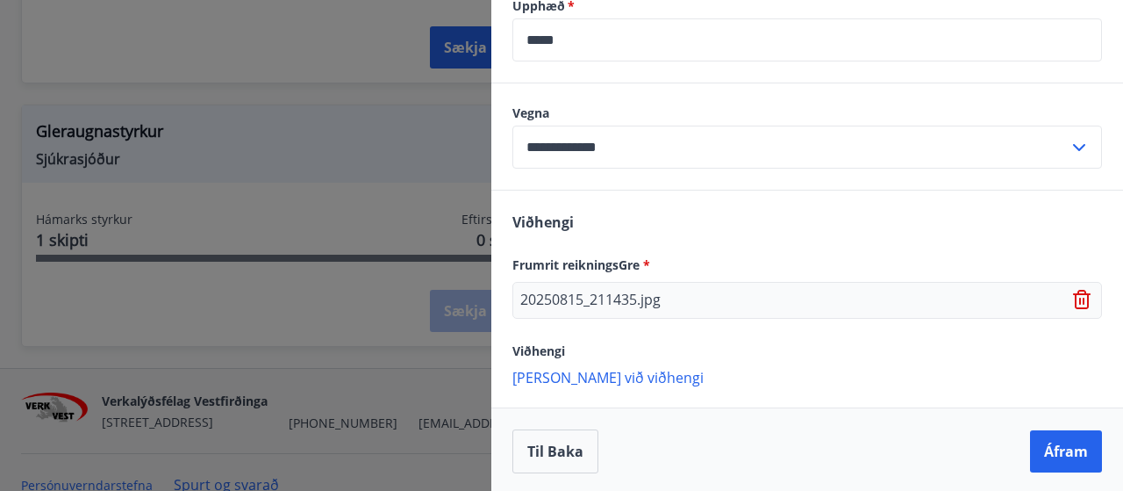
click at [611, 378] on p "Bæta við viðhengi" at bounding box center [808, 377] width 590 height 18
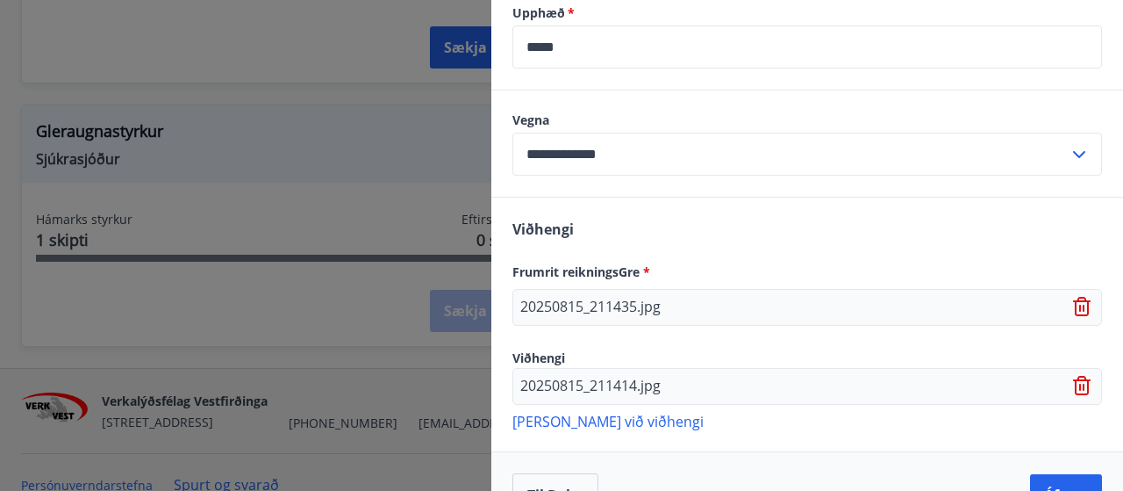
scroll to position [1240, 0]
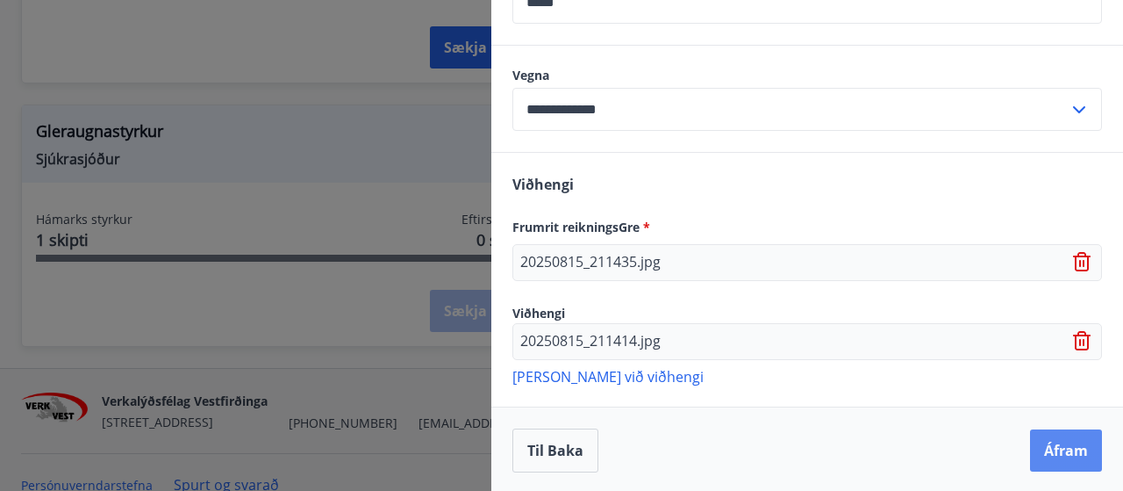
click at [1036, 447] on button "Áfram" at bounding box center [1066, 450] width 72 height 42
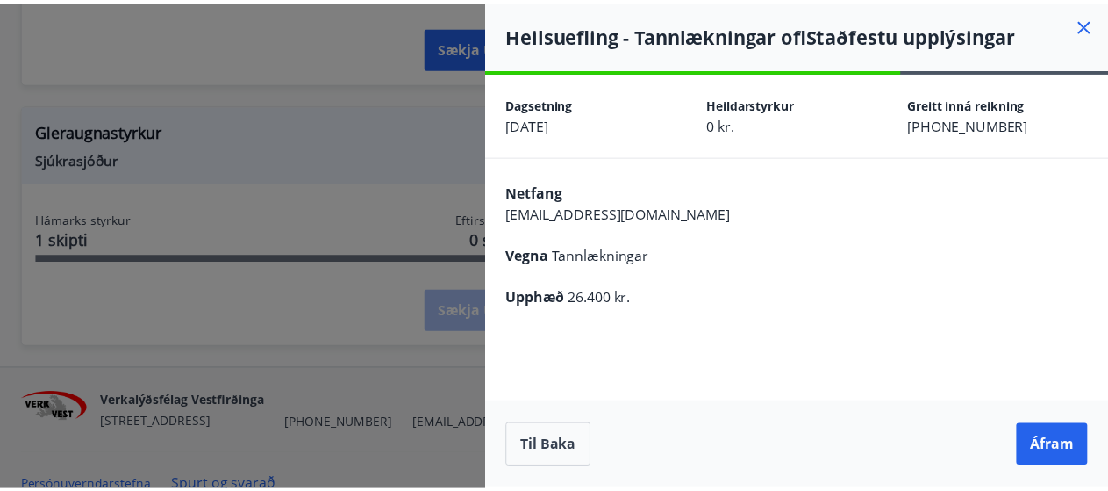
scroll to position [0, 0]
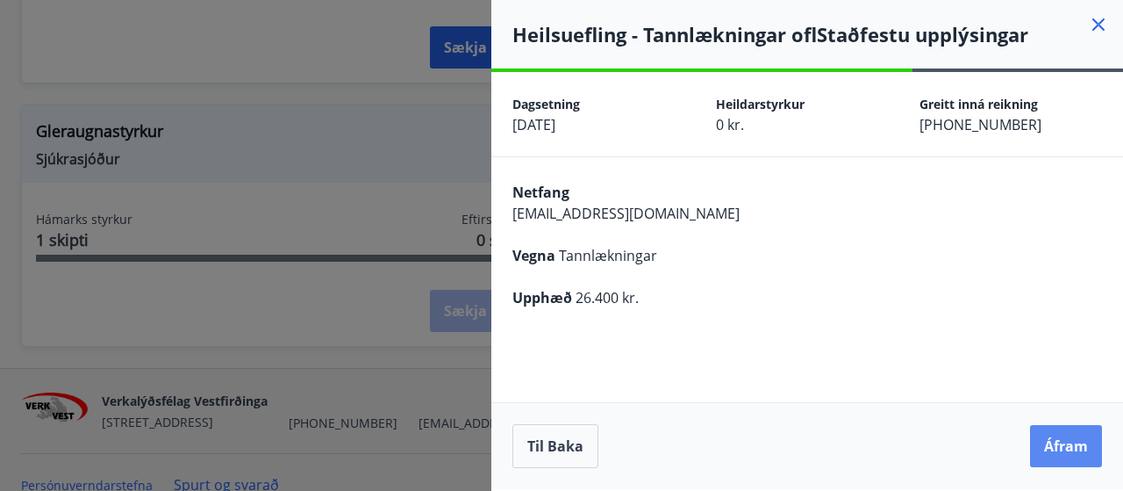
click at [1067, 445] on button "Áfram" at bounding box center [1066, 446] width 72 height 42
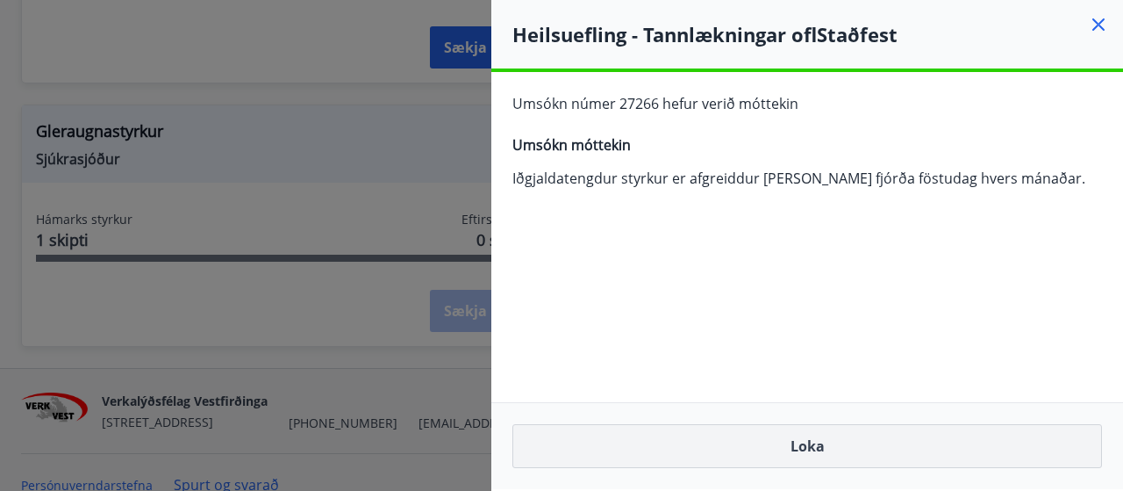
click at [848, 467] on button "Loka" at bounding box center [808, 446] width 590 height 44
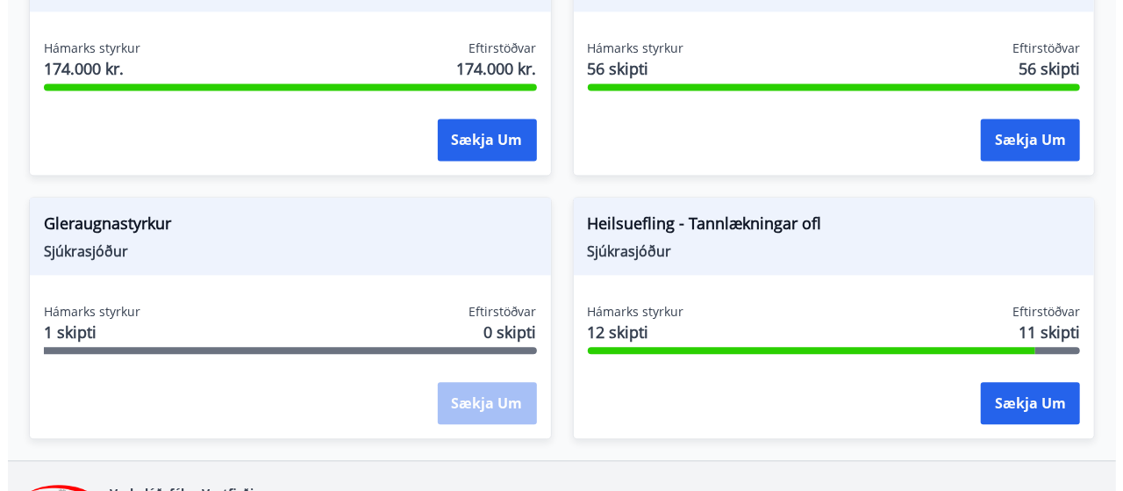
scroll to position [1926, 0]
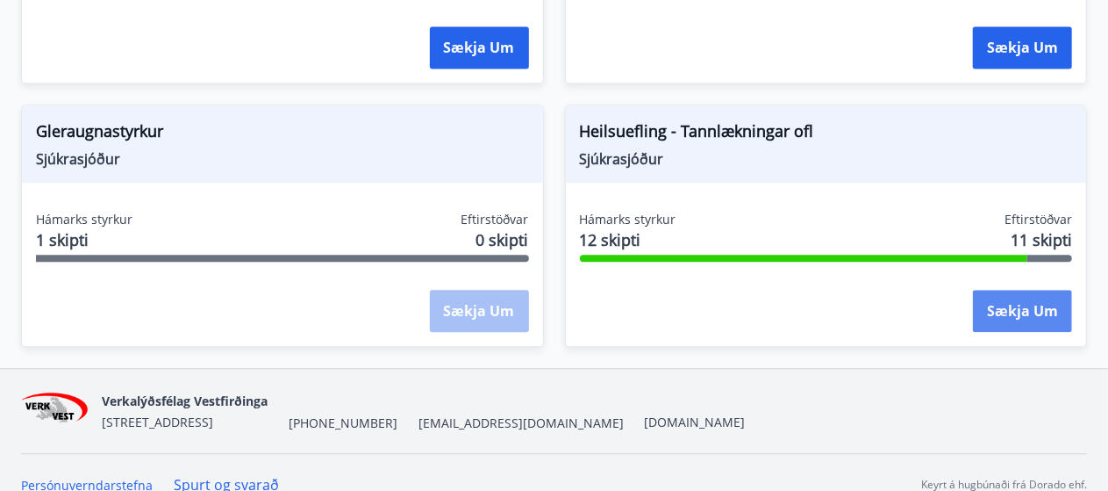
click at [1009, 290] on button "Sækja um" at bounding box center [1022, 311] width 99 height 42
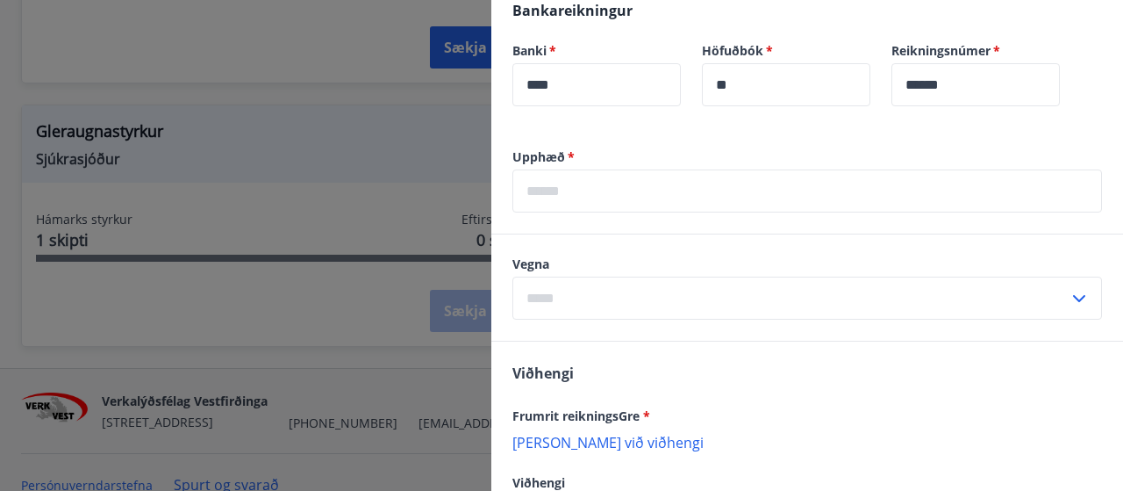
scroll to position [1053, 0]
click at [657, 185] on input "text" at bounding box center [808, 189] width 590 height 43
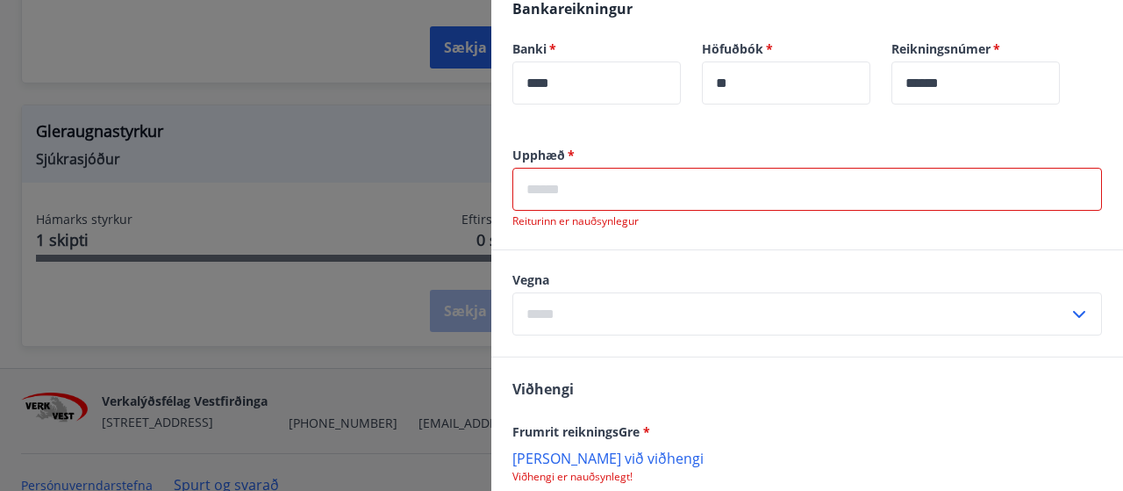
click at [647, 190] on input "text" at bounding box center [808, 189] width 590 height 43
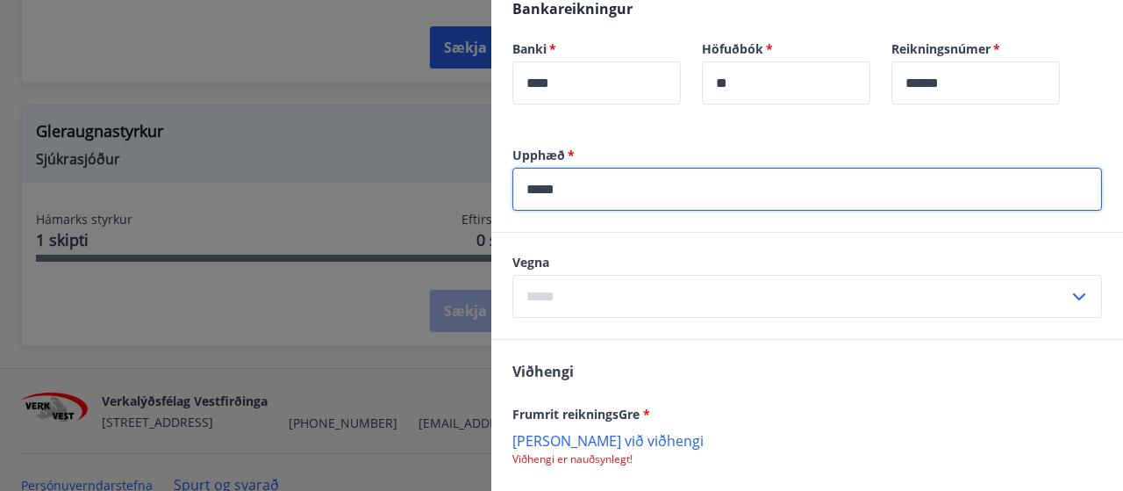
type input "*****"
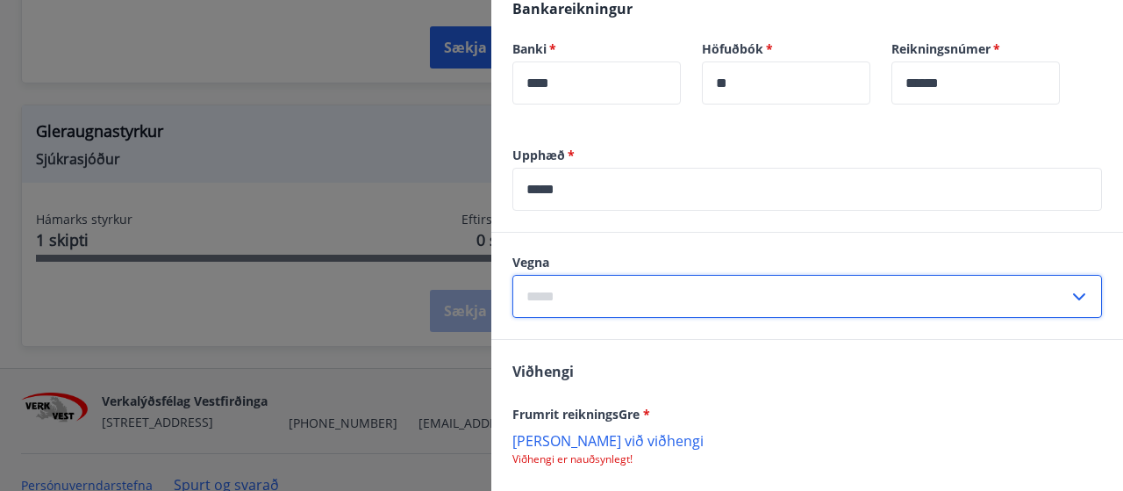
click at [679, 294] on input "text" at bounding box center [791, 296] width 556 height 43
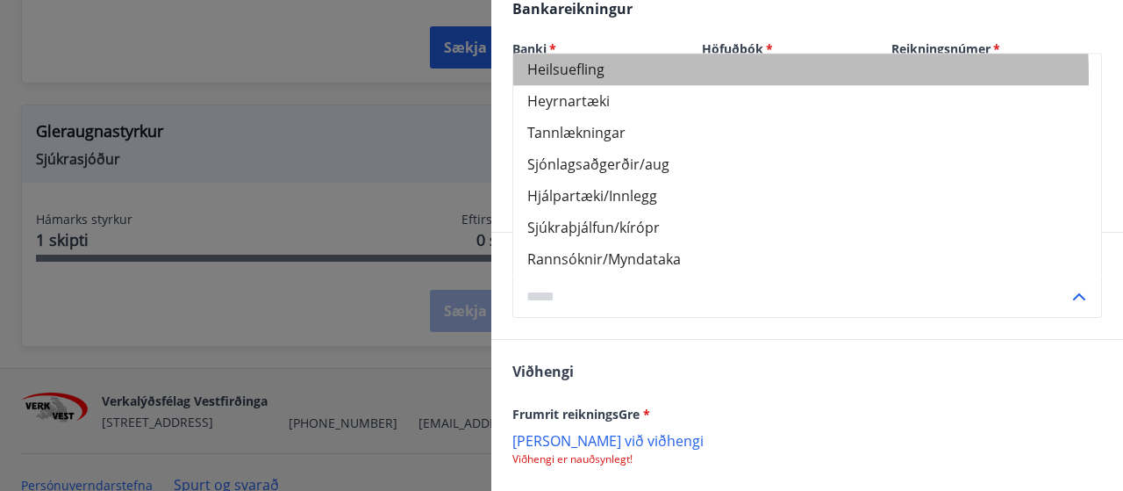
click at [636, 74] on li "Heilsuefling" at bounding box center [807, 70] width 588 height 32
type input "**********"
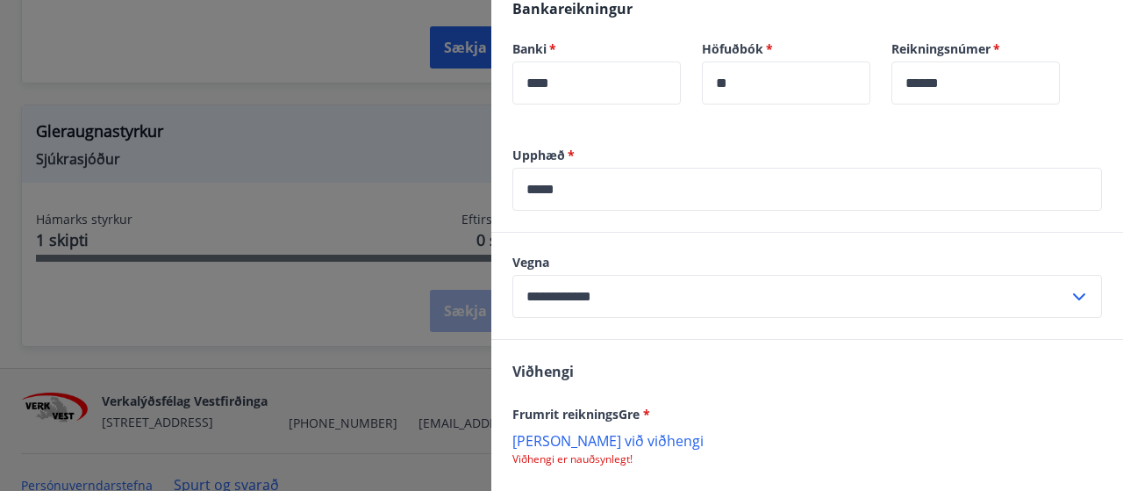
click at [804, 371] on div "Viðhengi Frumrit reikningsGre * Bæta við viðhengi Viðhengi er nauðsynlegt! Viðh…" at bounding box center [807, 447] width 632 height 214
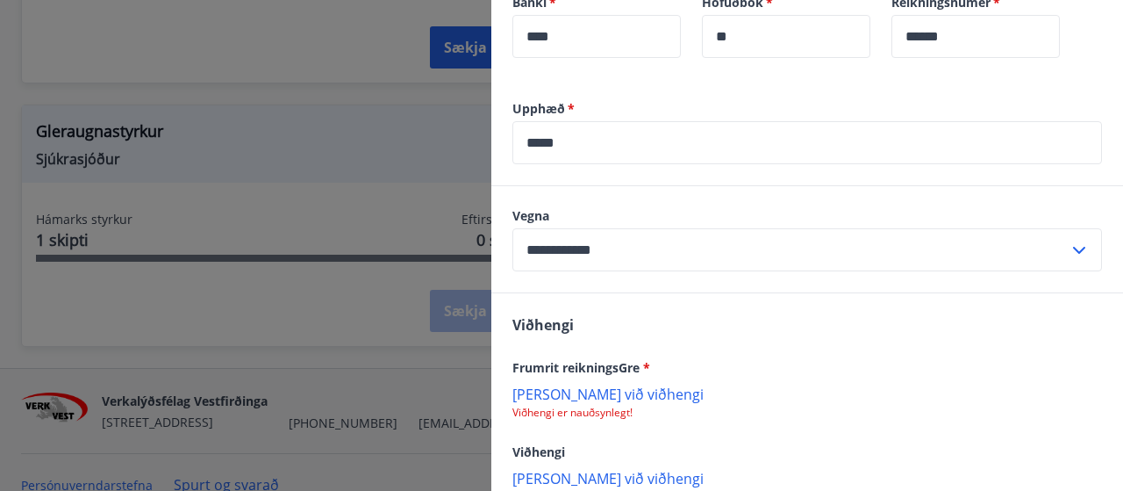
scroll to position [1202, 0]
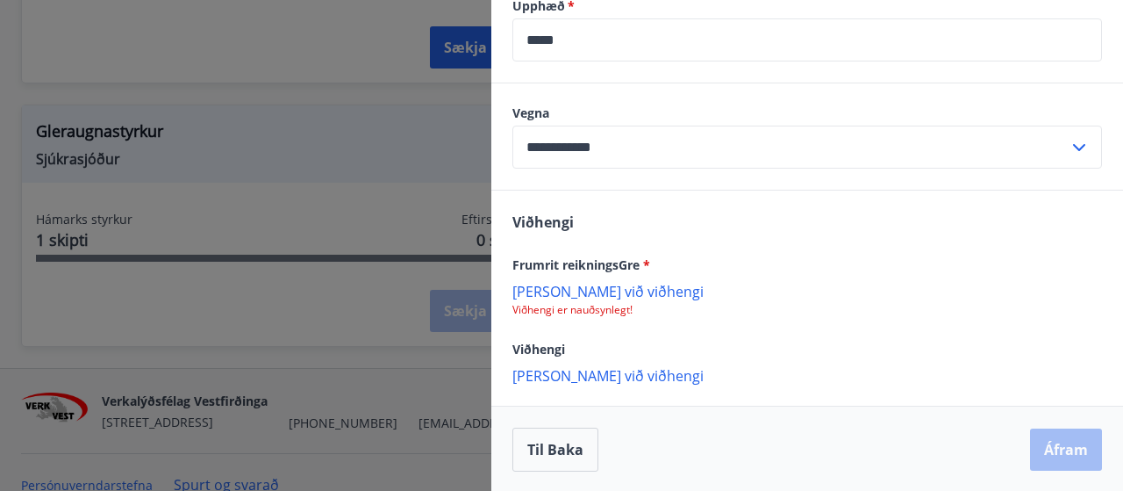
click at [611, 305] on p "Viðhengi er nauðsynlegt!" at bounding box center [808, 310] width 590 height 14
click at [620, 289] on p "Bæta við viðhengi" at bounding box center [808, 291] width 590 height 18
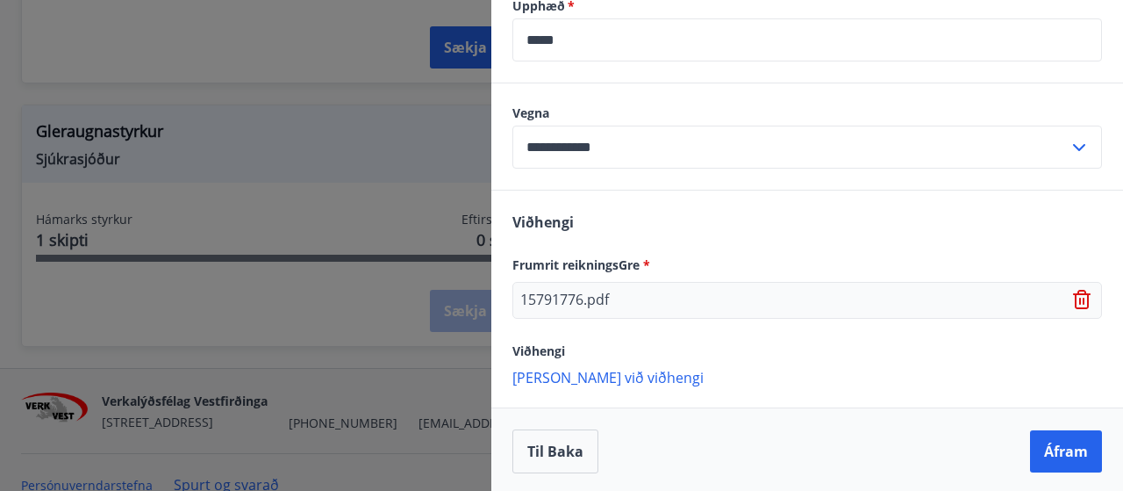
click at [1073, 296] on icon at bounding box center [1082, 299] width 18 height 19
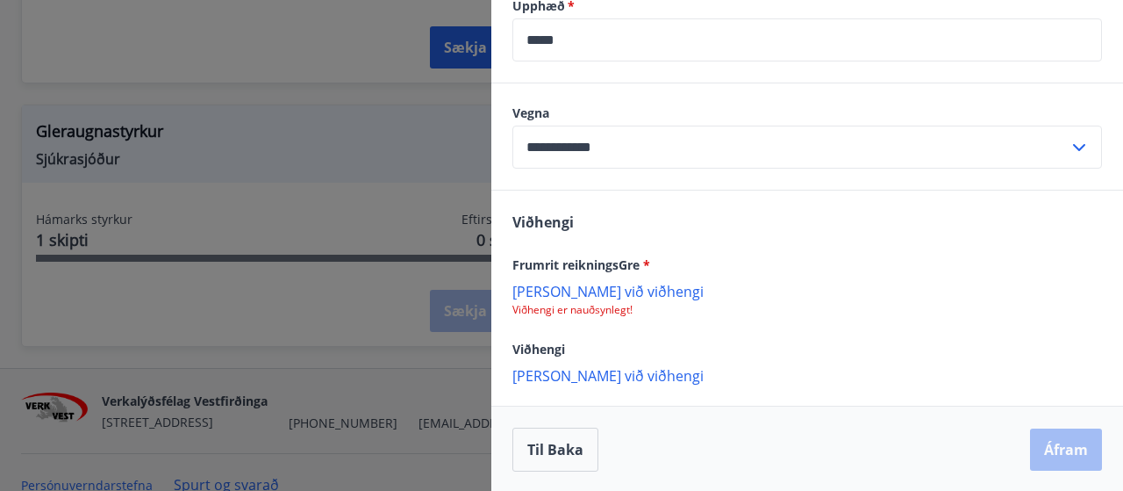
click at [568, 286] on p "Bæta við viðhengi" at bounding box center [808, 291] width 590 height 18
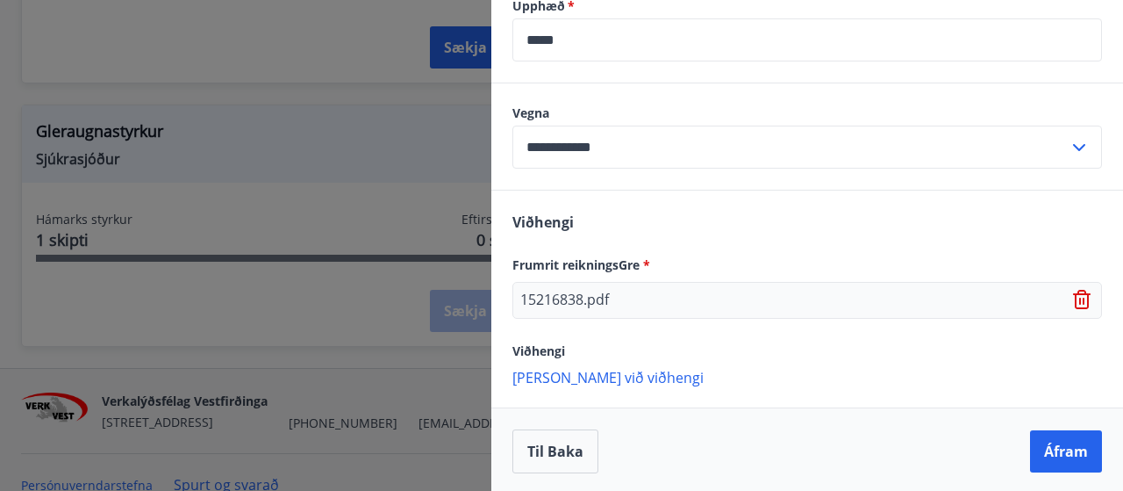
click at [620, 375] on p "Bæta við viðhengi" at bounding box center [808, 377] width 590 height 18
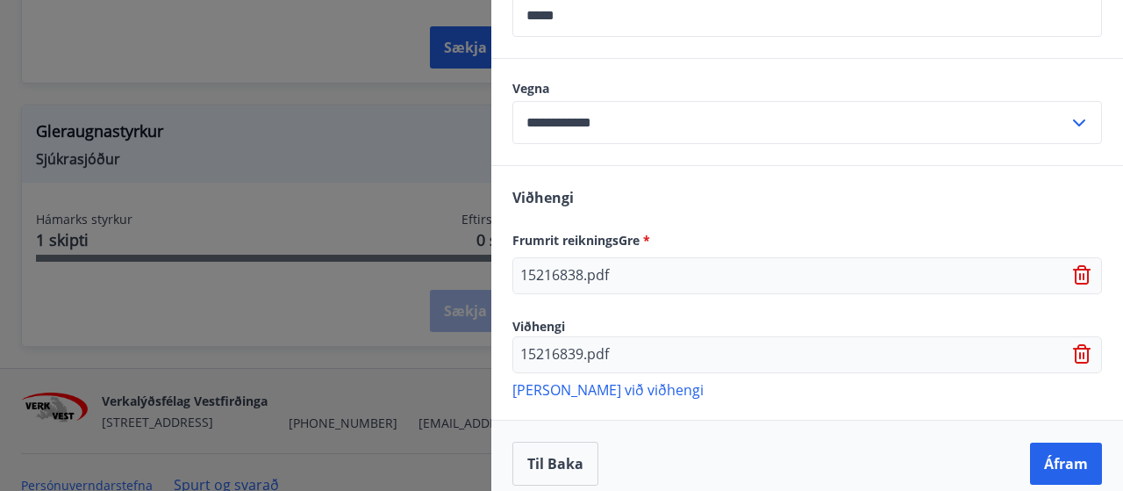
scroll to position [1240, 0]
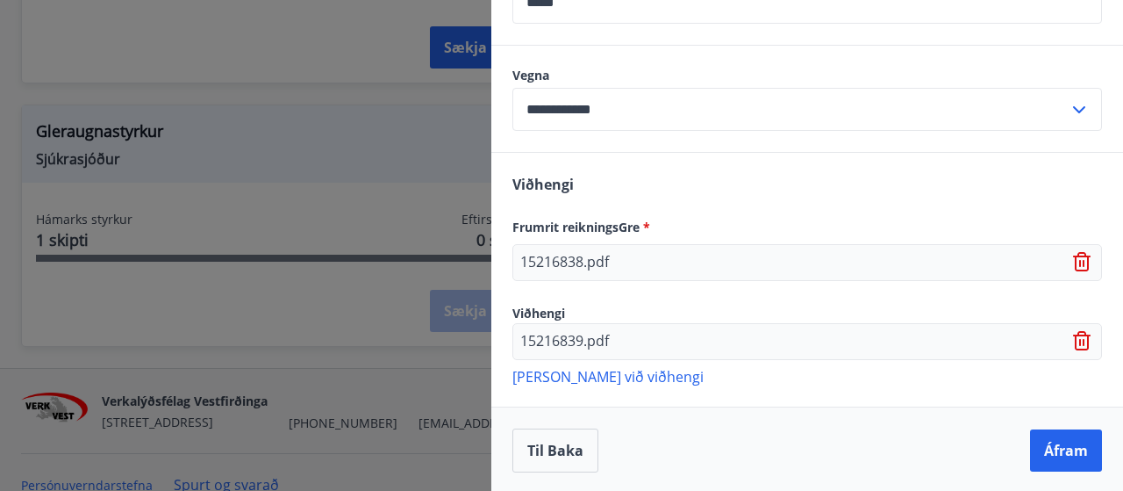
click at [591, 373] on p "Bæta við viðhengi" at bounding box center [808, 376] width 590 height 18
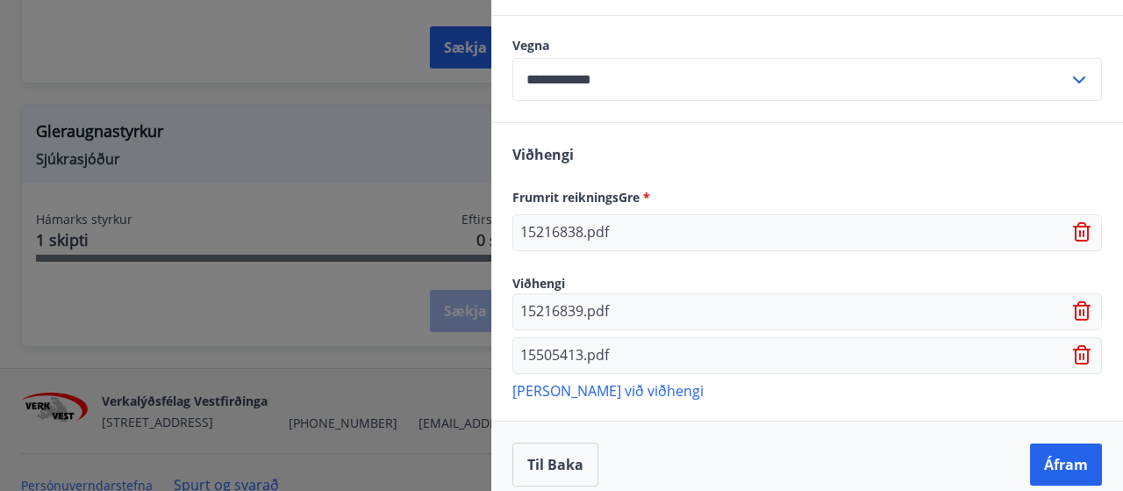
scroll to position [1283, 0]
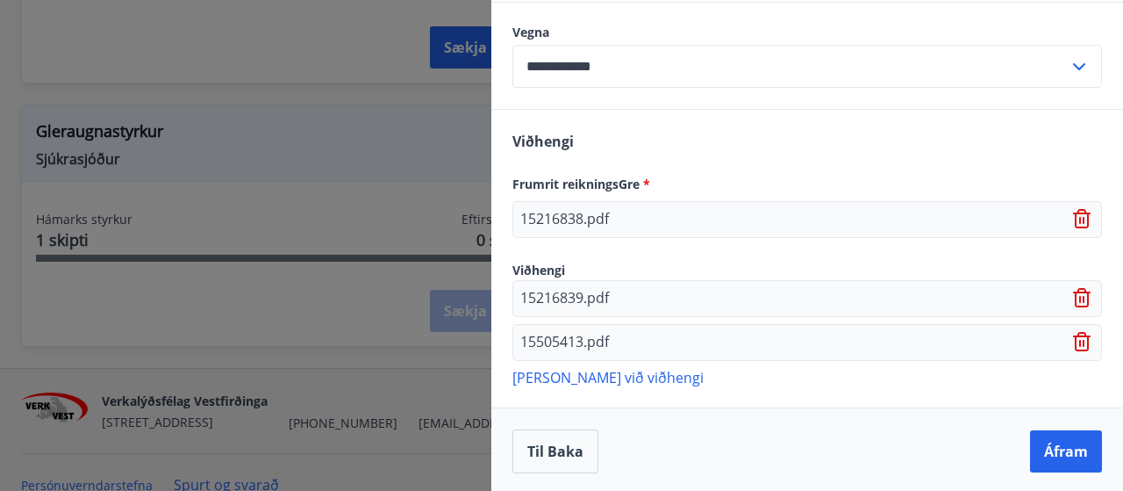
click at [608, 376] on p "Bæta við viðhengi" at bounding box center [808, 377] width 590 height 18
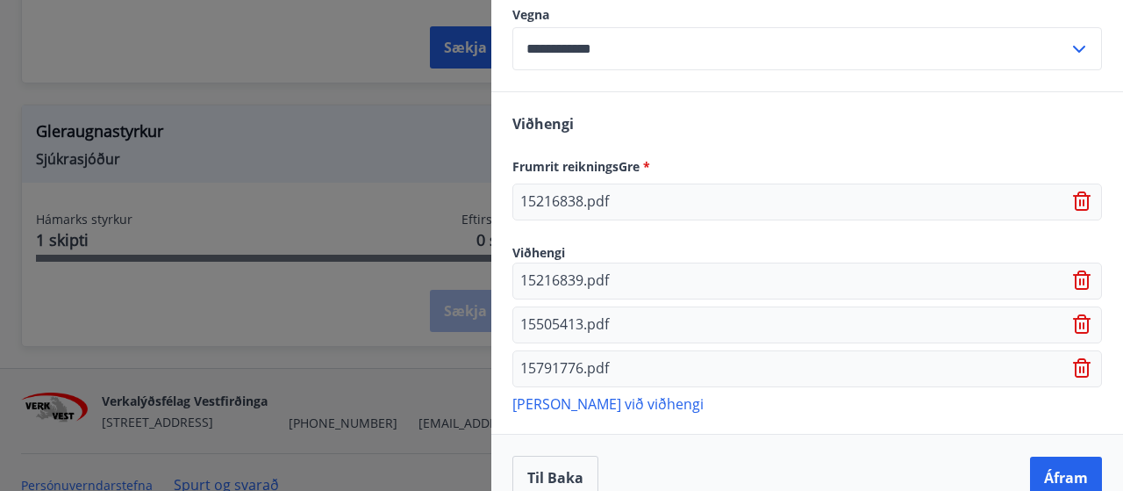
scroll to position [1327, 0]
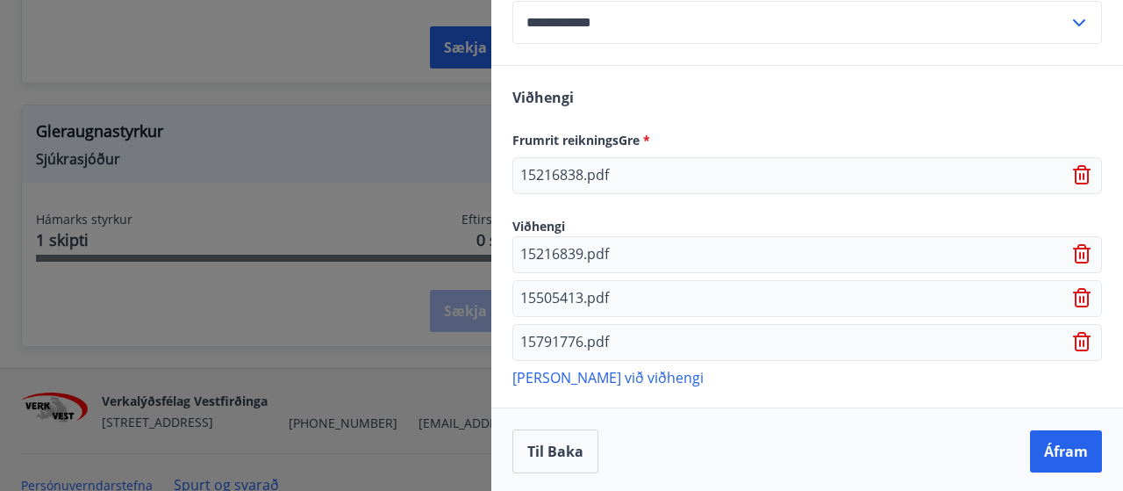
click at [618, 375] on p "Bæta við viðhengi" at bounding box center [808, 377] width 590 height 18
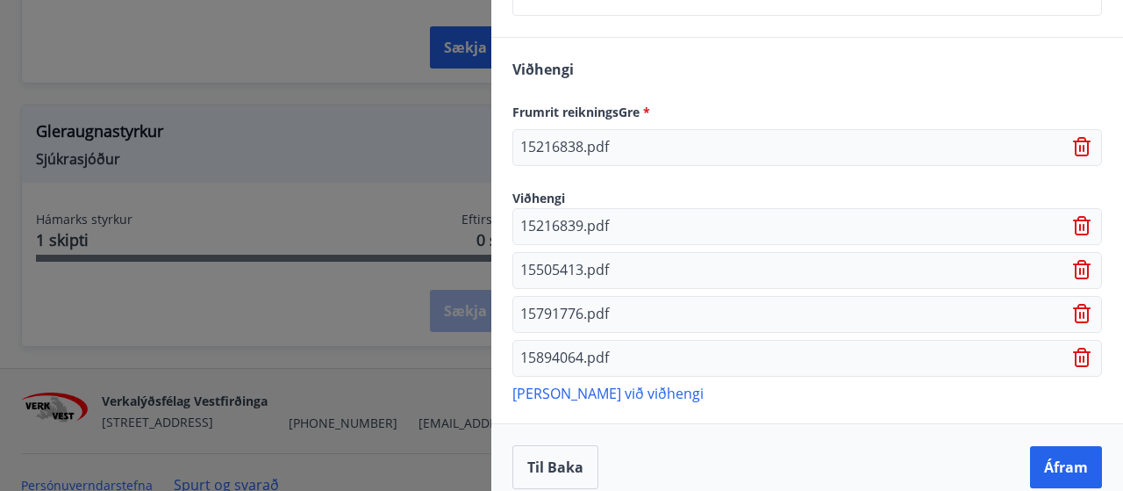
scroll to position [1370, 0]
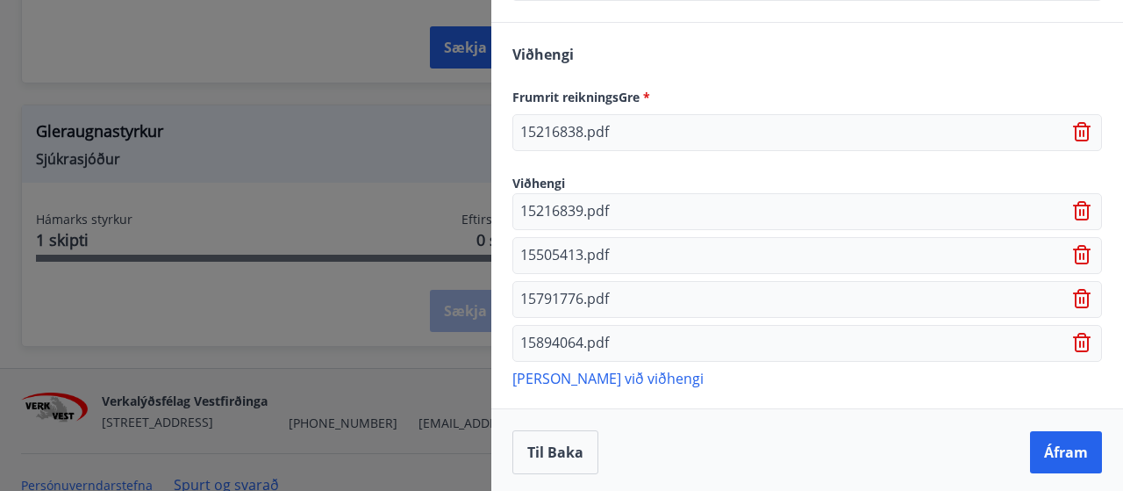
click at [579, 372] on p "Bæta við viðhengi" at bounding box center [808, 378] width 590 height 18
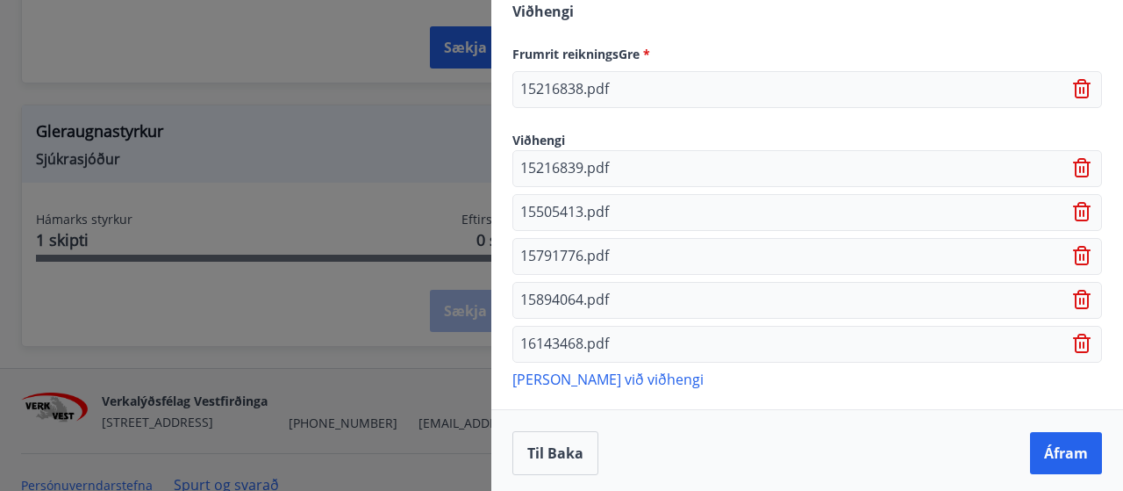
scroll to position [1413, 0]
click at [1055, 446] on button "Áfram" at bounding box center [1066, 453] width 72 height 42
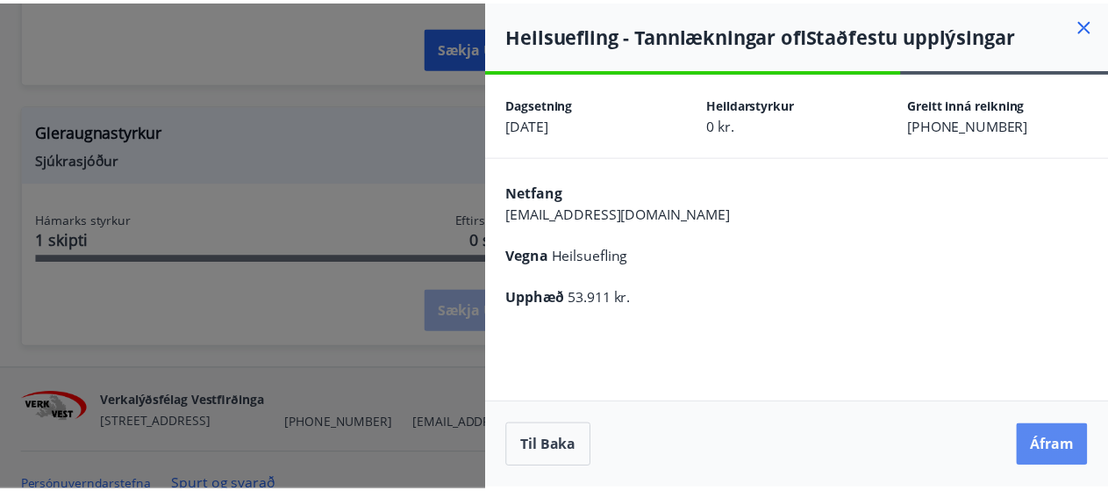
scroll to position [0, 0]
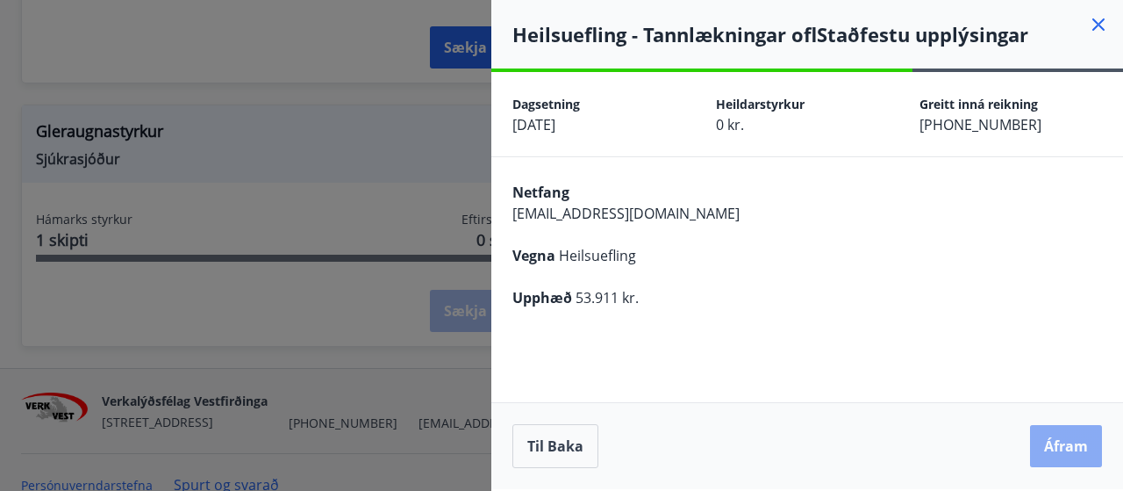
click at [1062, 444] on button "Áfram" at bounding box center [1066, 446] width 72 height 42
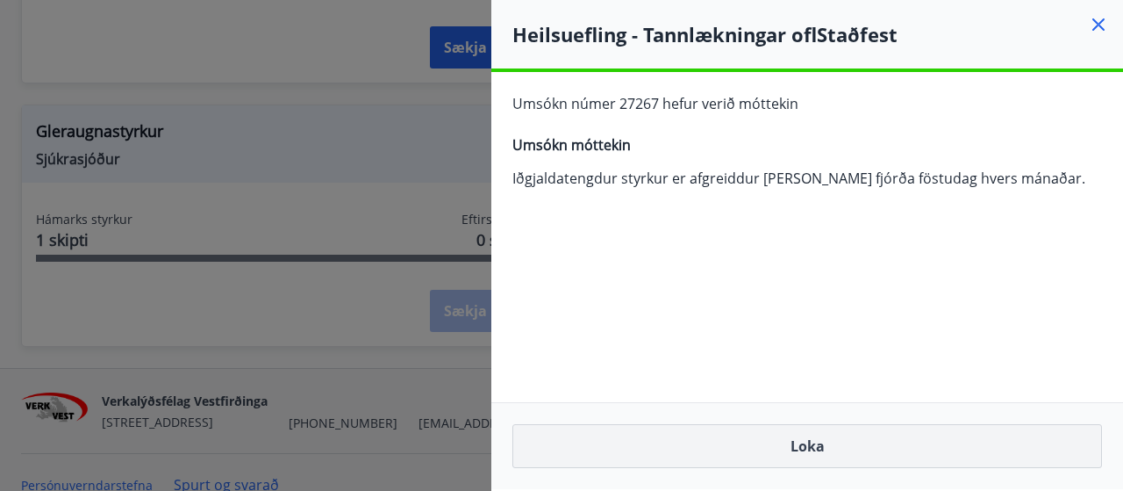
click at [843, 444] on button "Loka" at bounding box center [808, 446] width 590 height 44
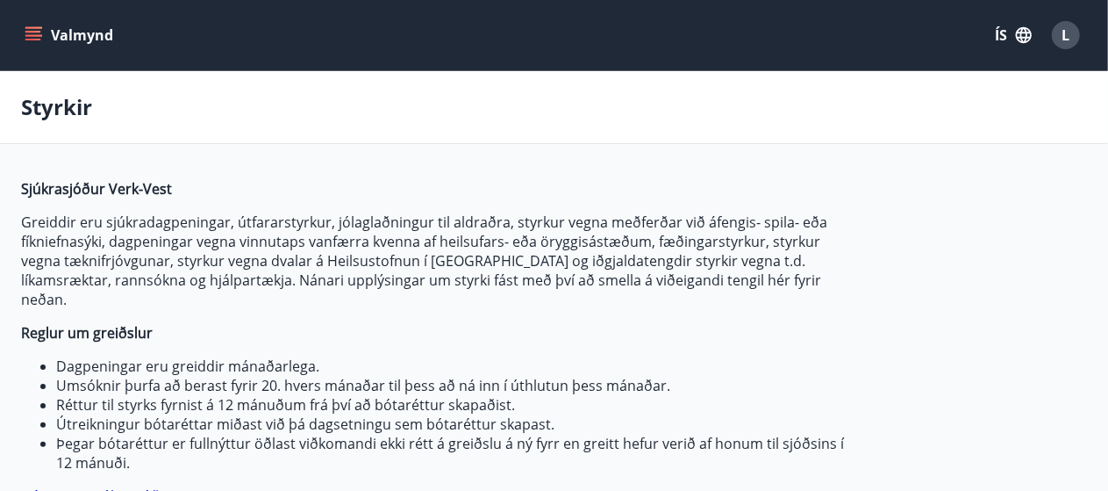
type input "***"
